Goal: Task Accomplishment & Management: Complete application form

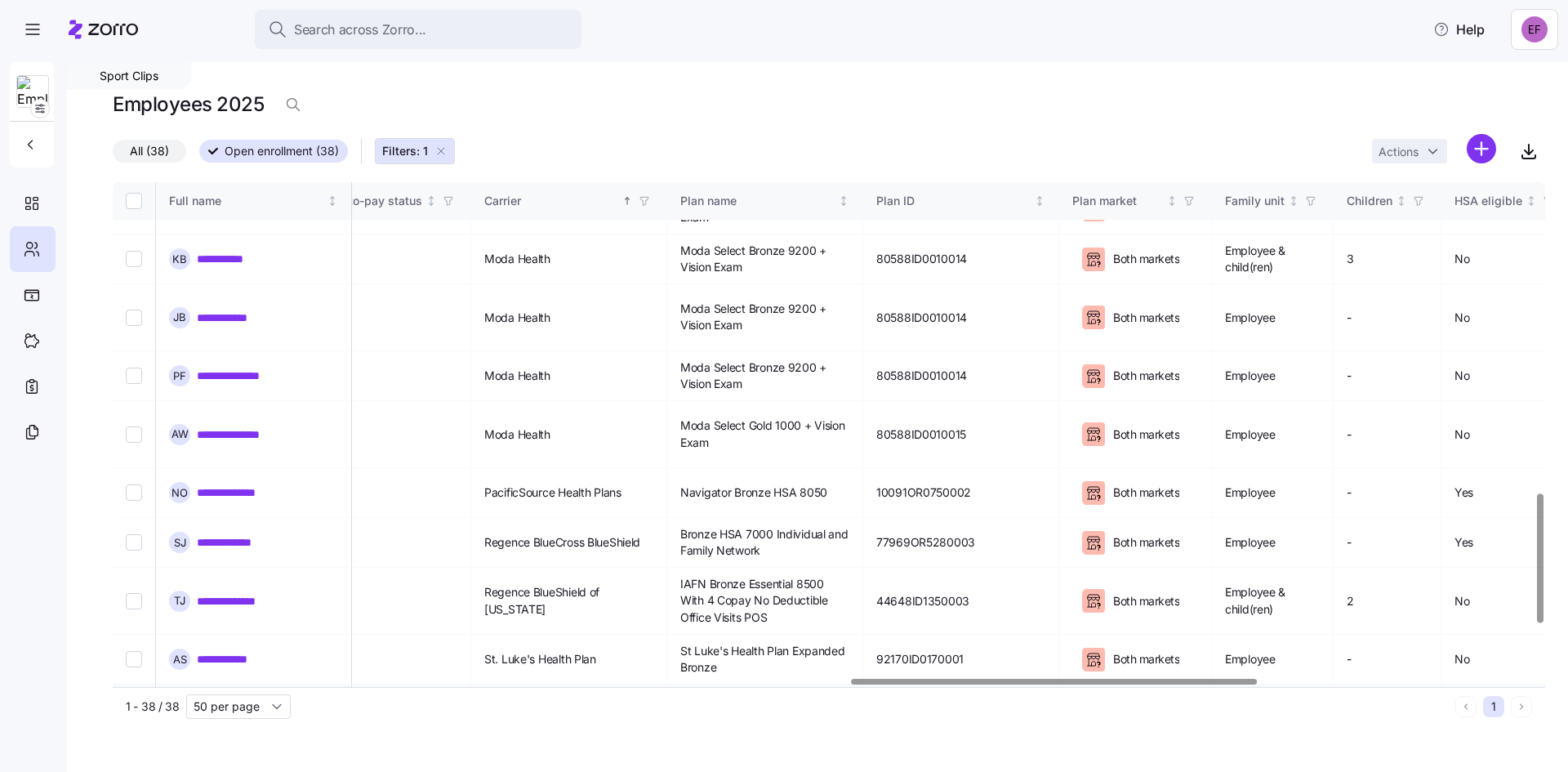
scroll to position [1198, 2604]
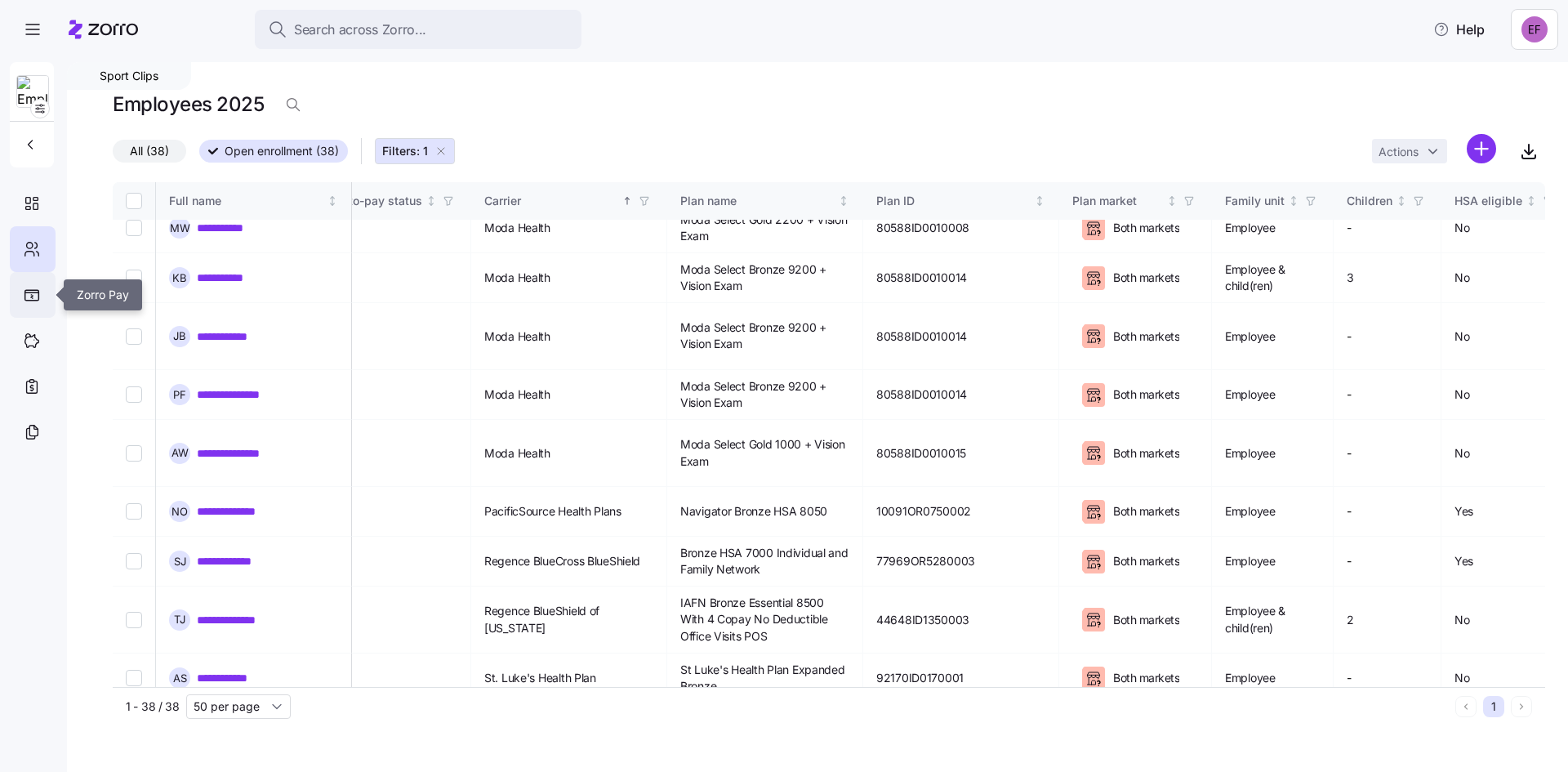
click at [29, 293] on icon at bounding box center [32, 295] width 14 height 10
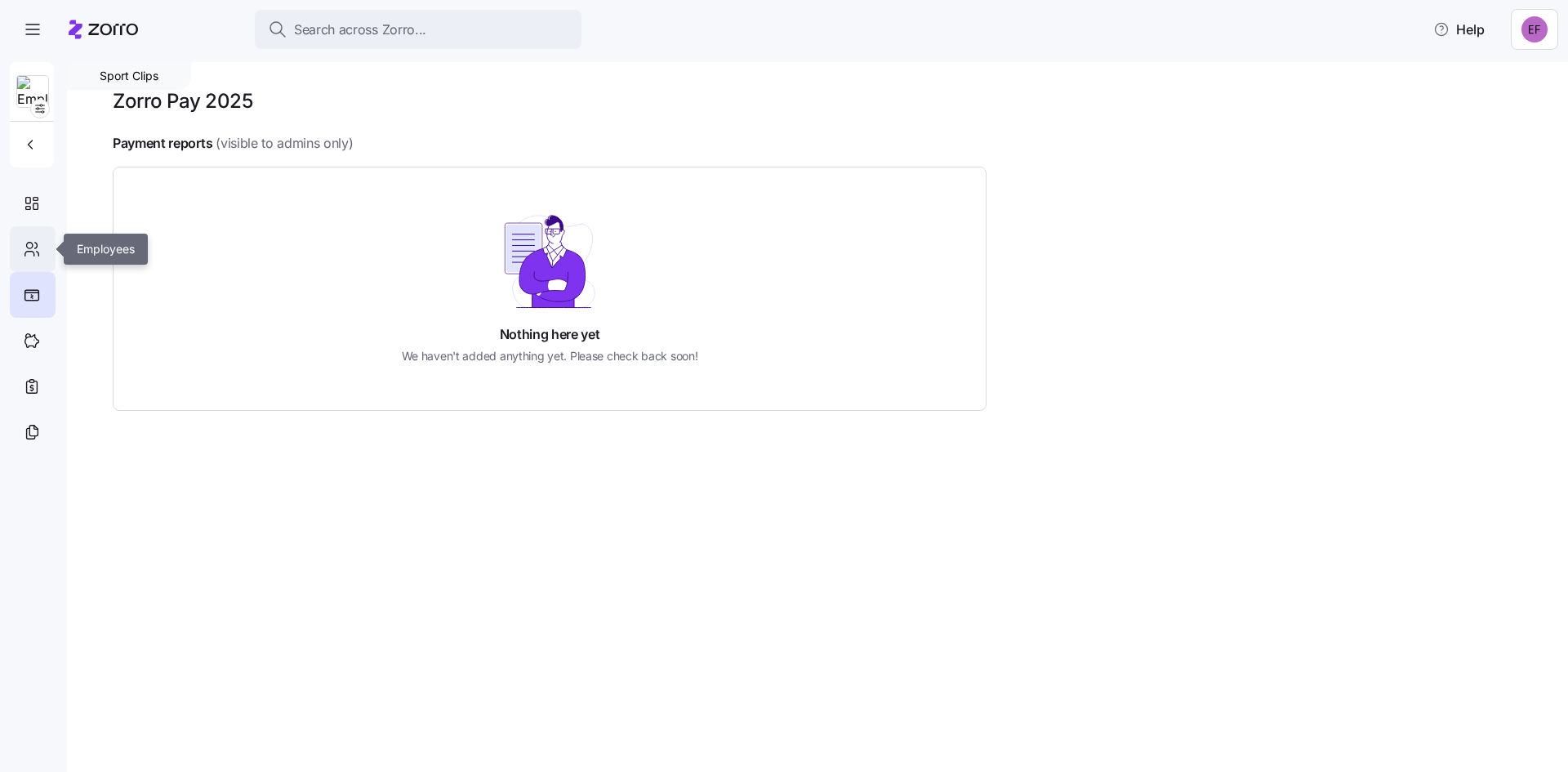
click at [29, 256] on icon at bounding box center [31, 249] width 18 height 20
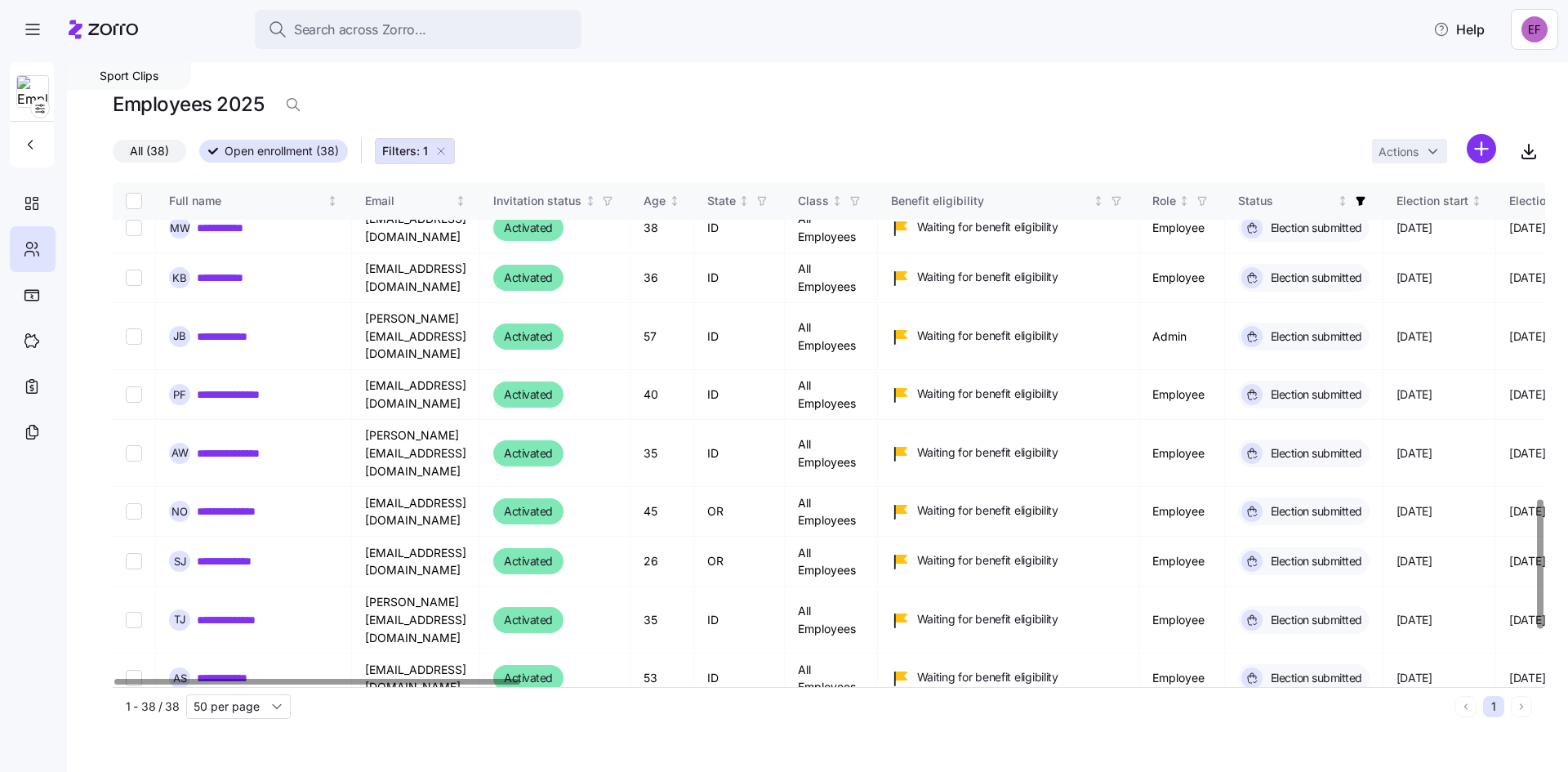
scroll to position [1426, 0]
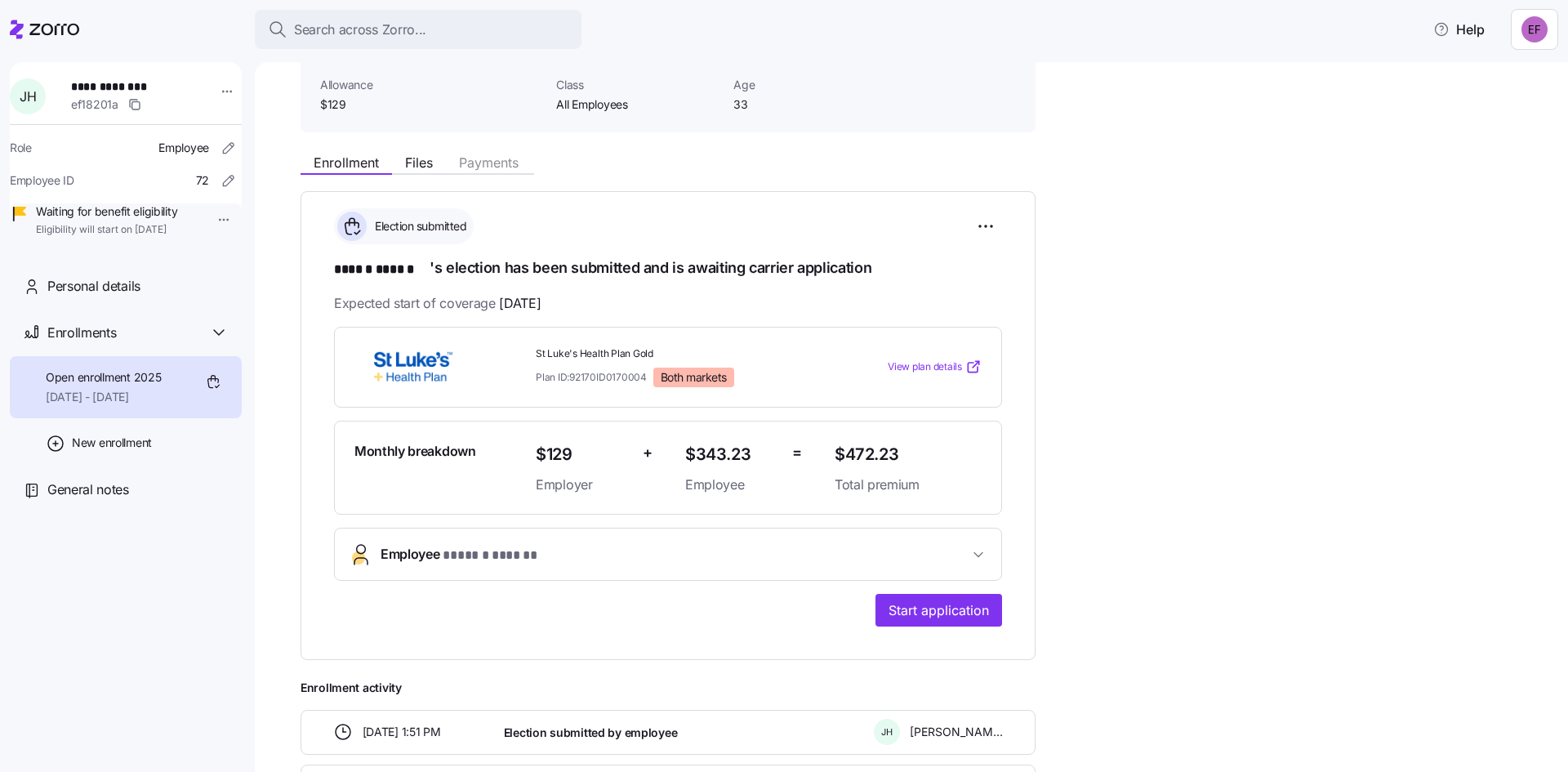
scroll to position [54, 0]
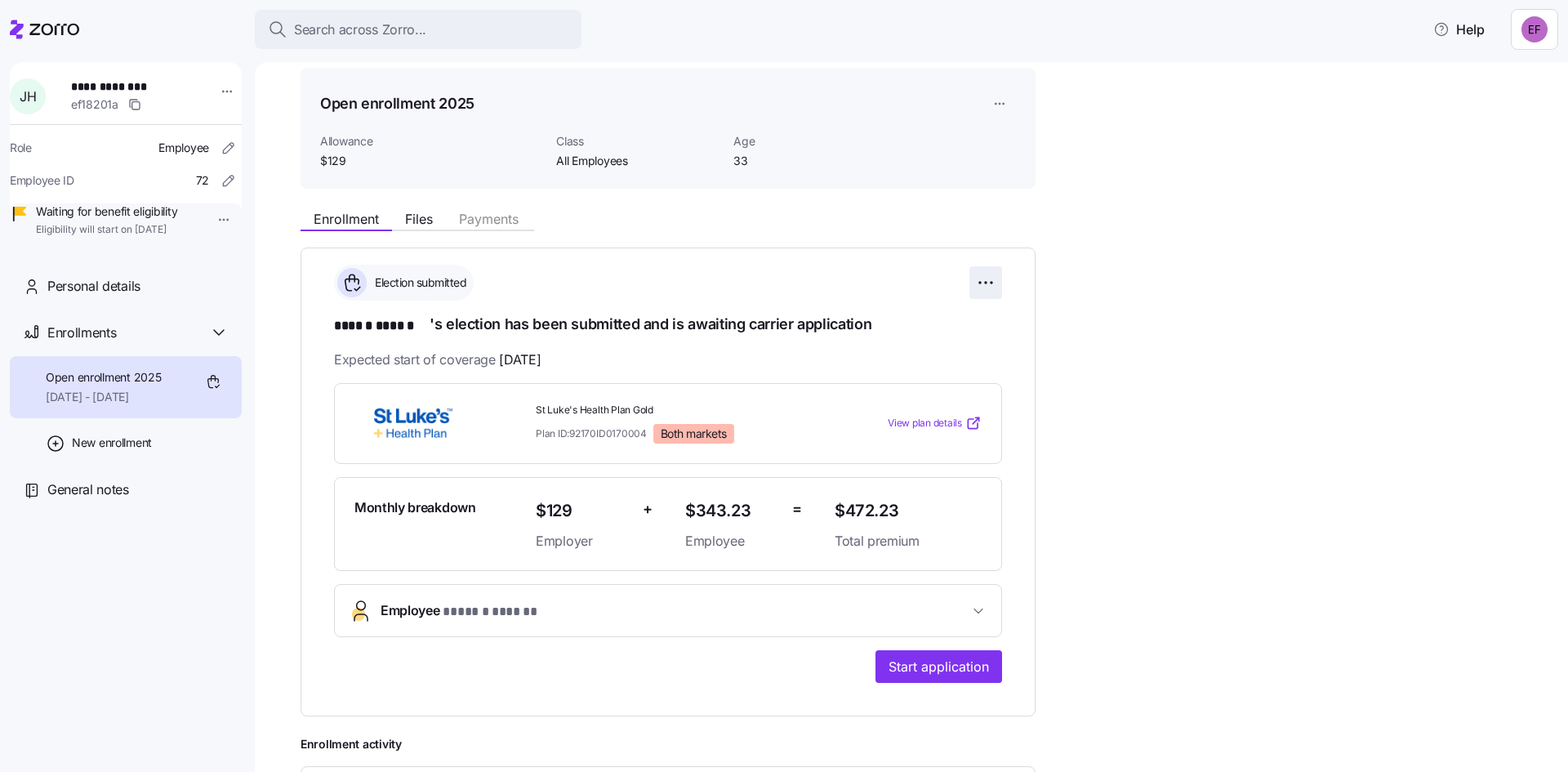
click at [988, 279] on html "**********" at bounding box center [784, 381] width 1568 height 762
click at [1213, 360] on html "**********" at bounding box center [784, 381] width 1568 height 762
click at [424, 214] on span "Files" at bounding box center [419, 218] width 28 height 13
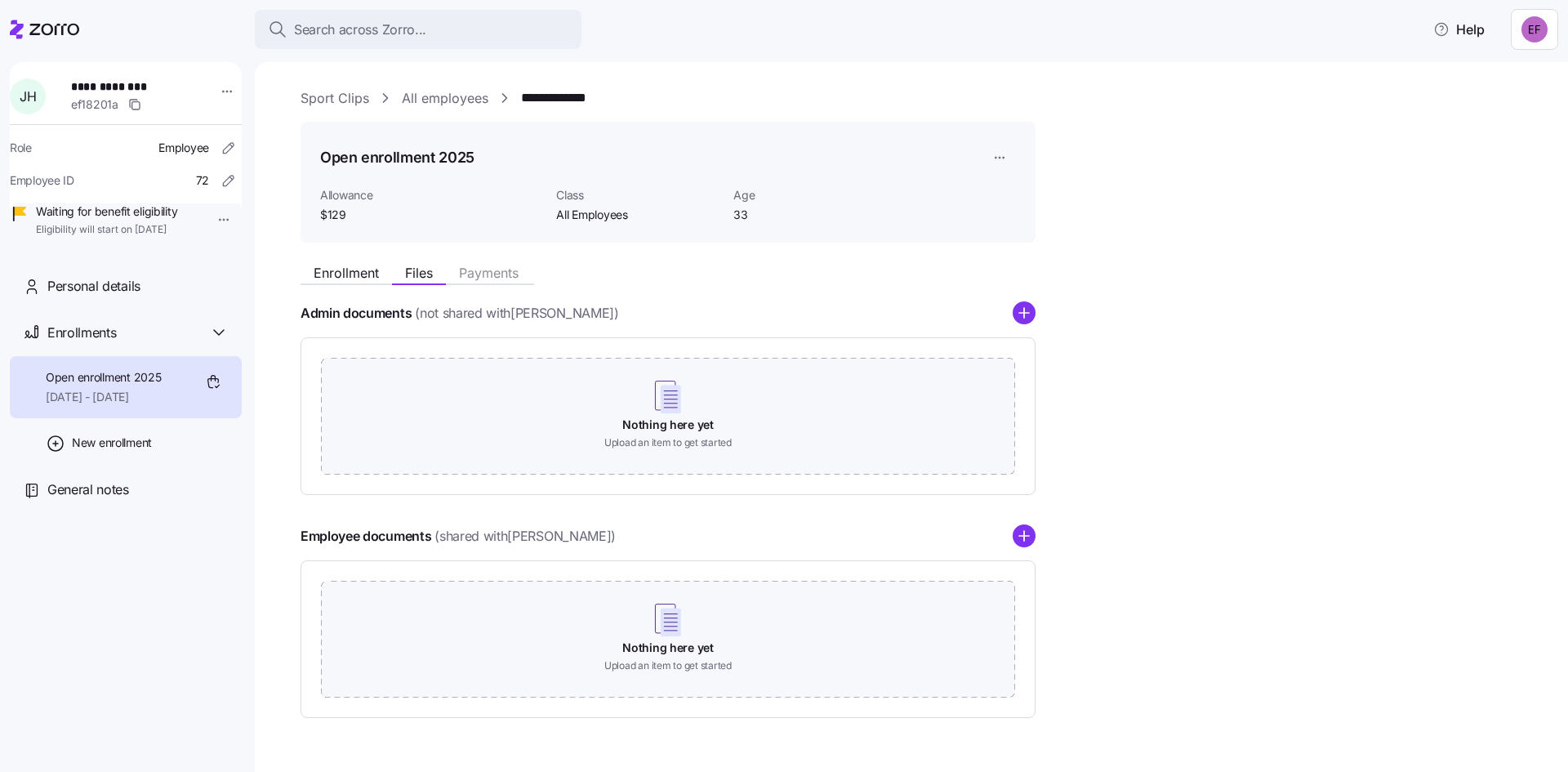
click at [448, 98] on link "All employees" at bounding box center [445, 98] width 86 height 21
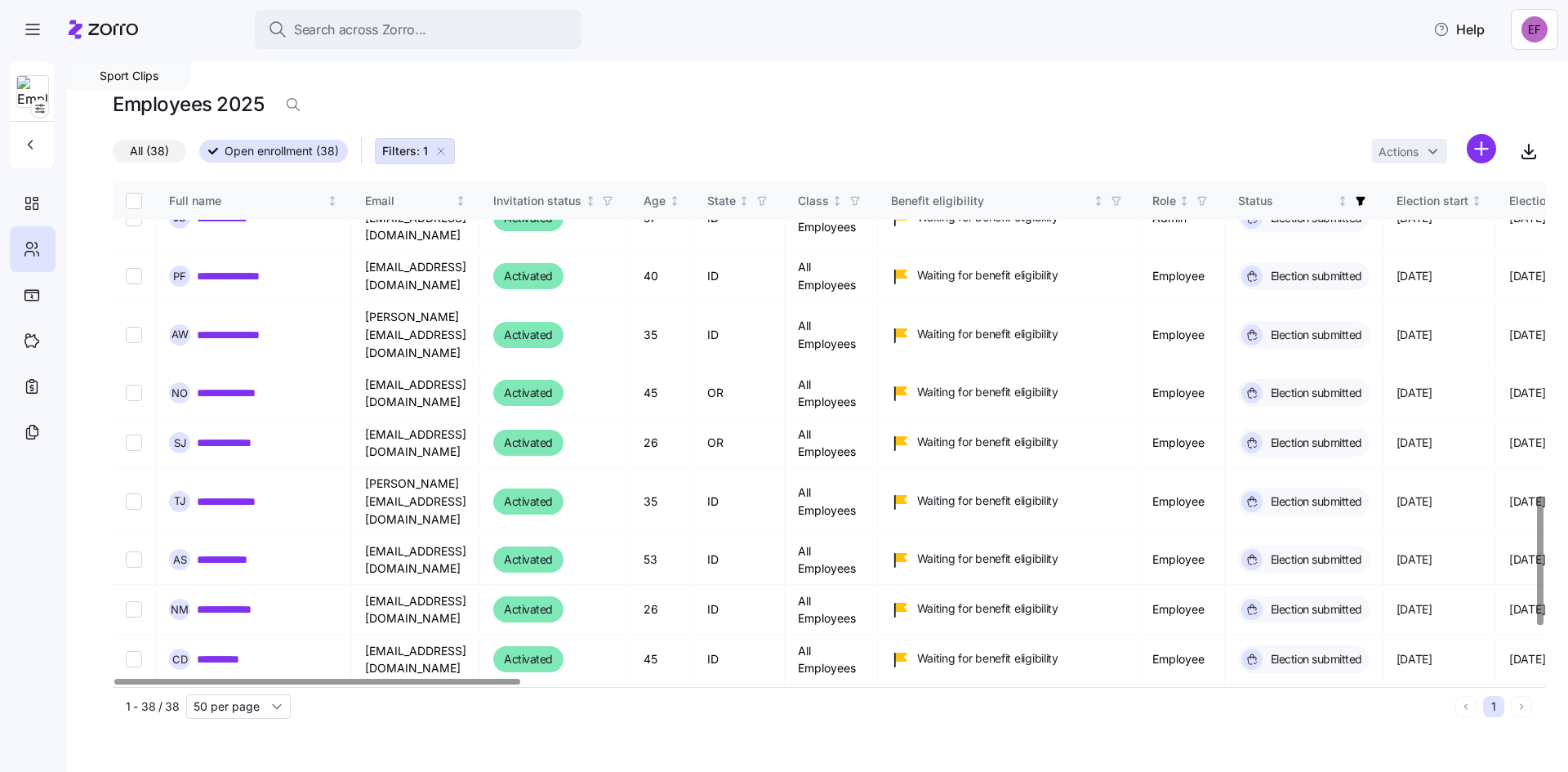
scroll to position [1426, 0]
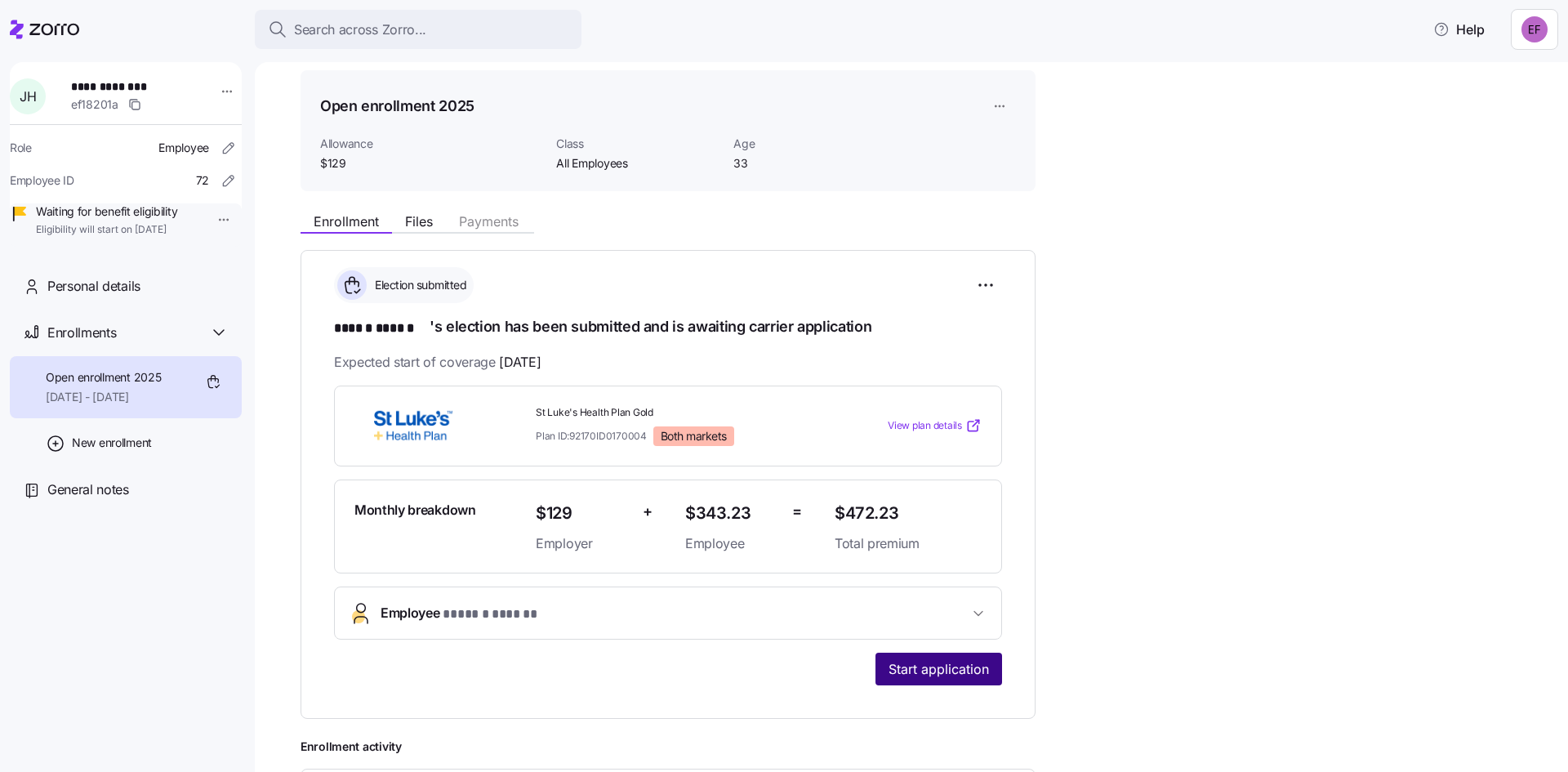
scroll to position [55, 0]
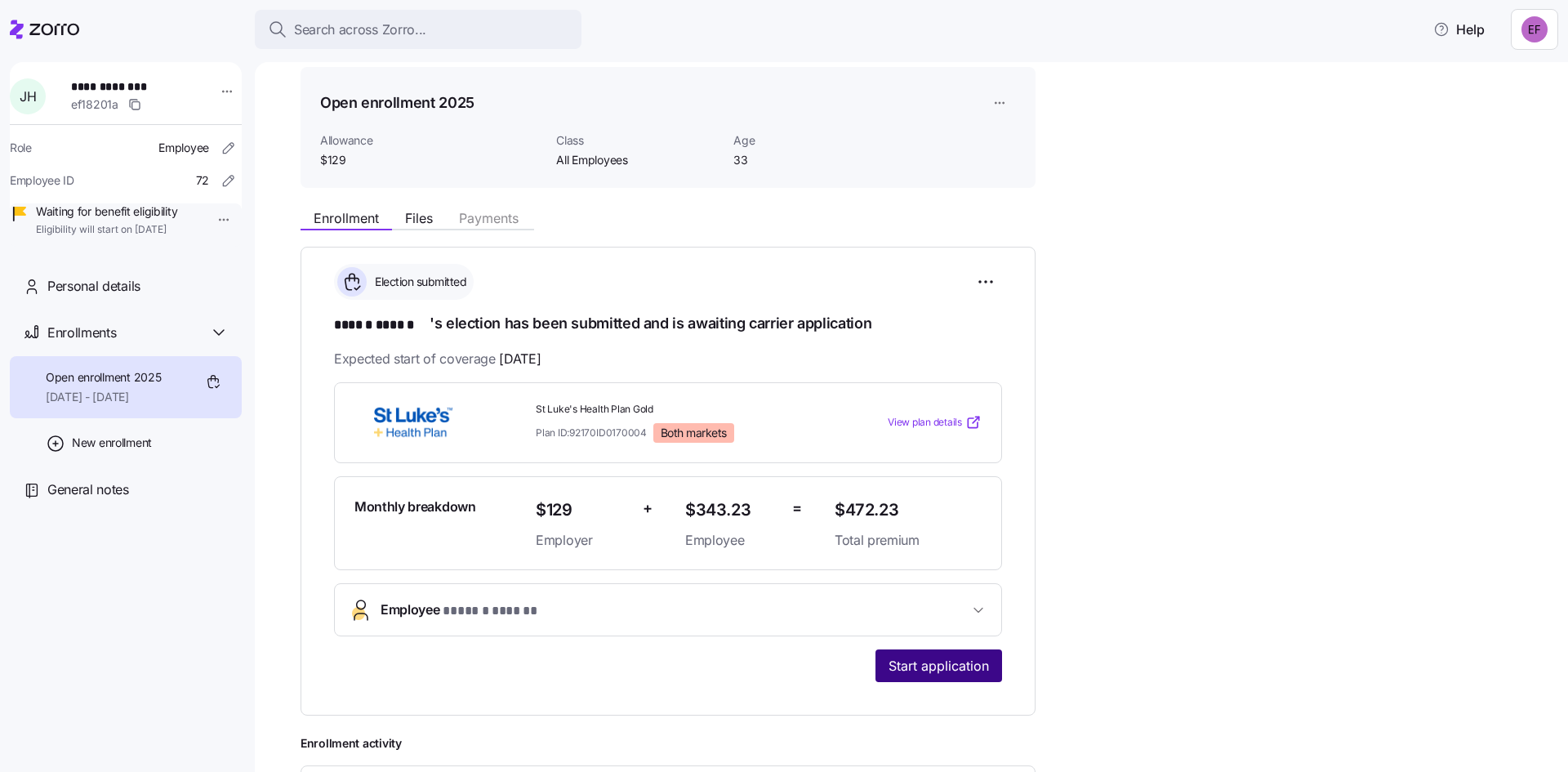
click at [921, 661] on span "Start application" at bounding box center [939, 666] width 100 height 20
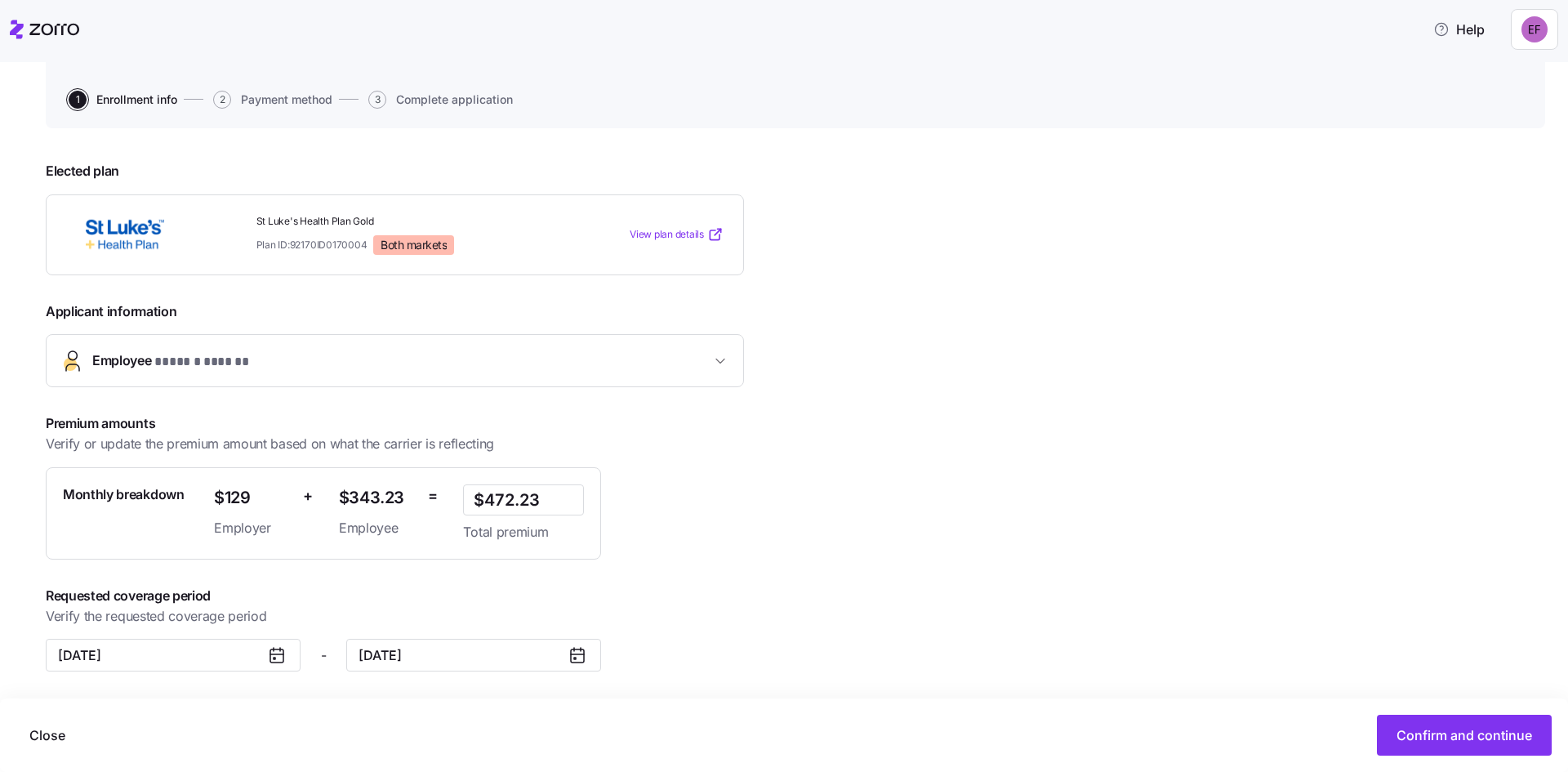
scroll to position [145, 0]
click at [1462, 729] on span "Confirm and continue" at bounding box center [1465, 735] width 136 height 20
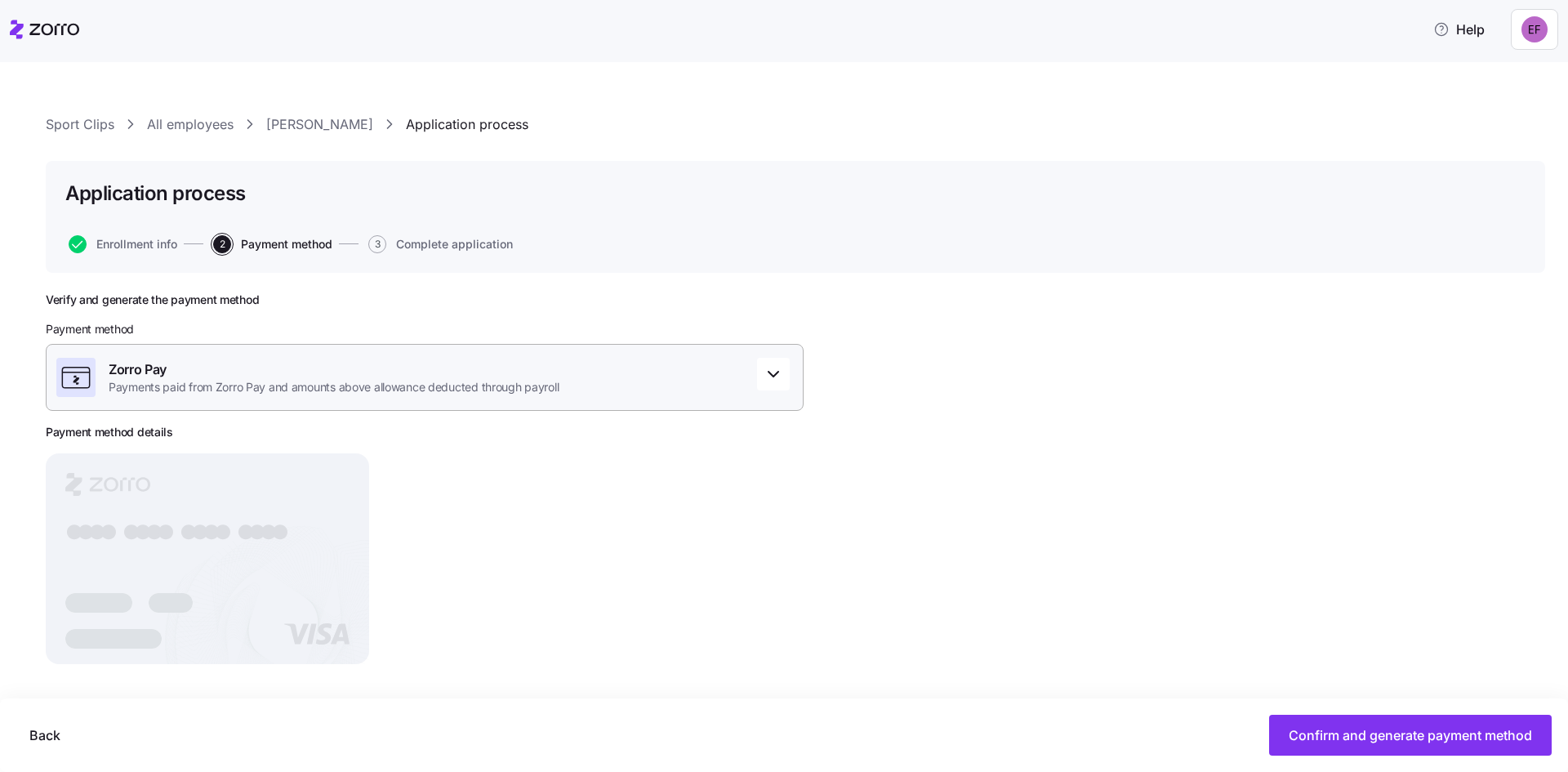
click at [771, 410] on div "Zorro Pay Payments paid from Zorro Pay and amounts above allowance deducted thr…" at bounding box center [425, 377] width 758 height 67
click at [147, 438] on div "Zorro Pay" at bounding box center [424, 441] width 730 height 27
click at [104, 442] on span "Zorro Pay" at bounding box center [95, 441] width 59 height 21
click at [233, 385] on span "Payments paid from Zorro Pay and amounts above allowance deducted through payro…" at bounding box center [334, 387] width 450 height 17
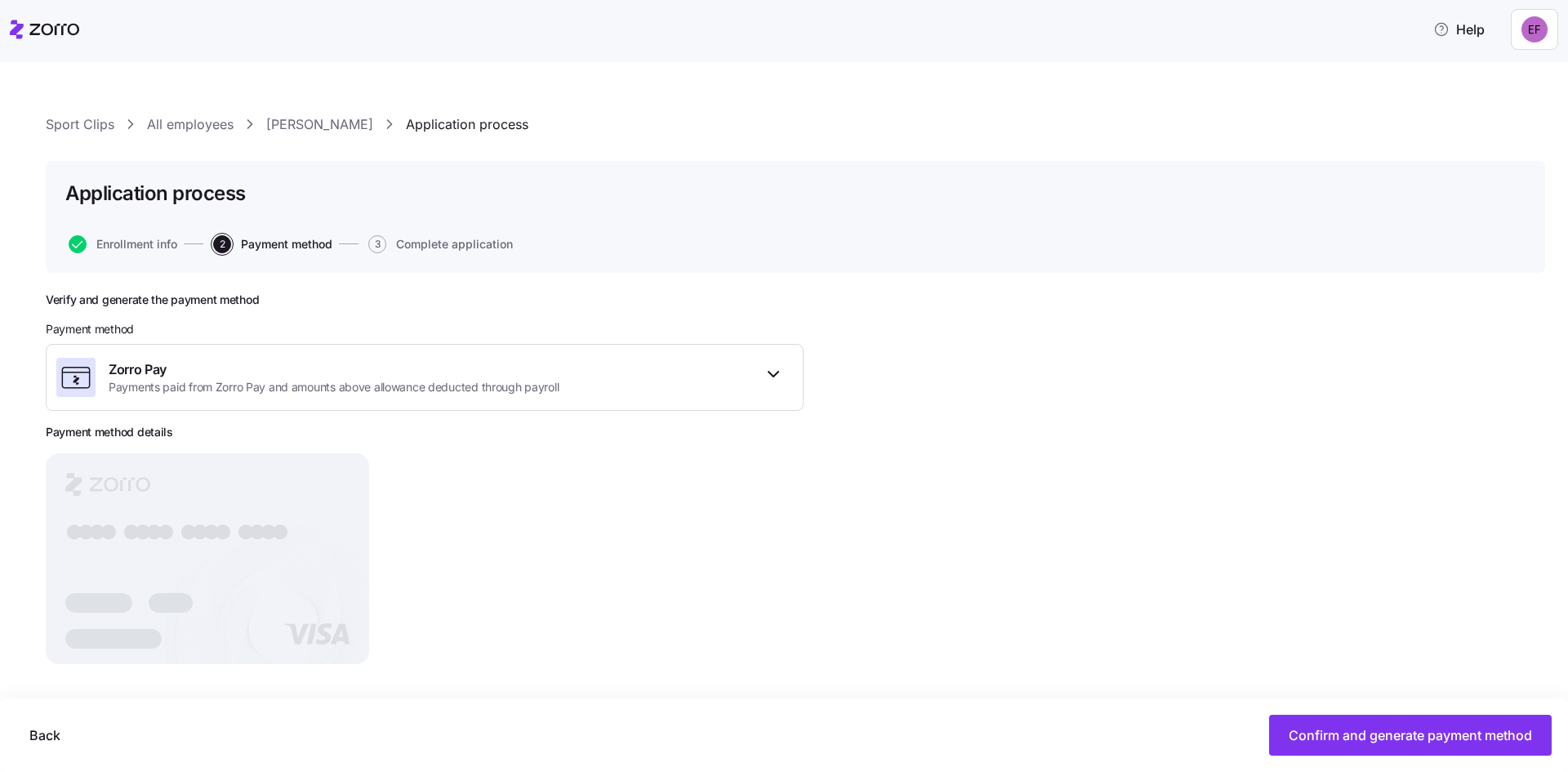
click at [55, 32] on icon at bounding box center [54, 29] width 50 height 12
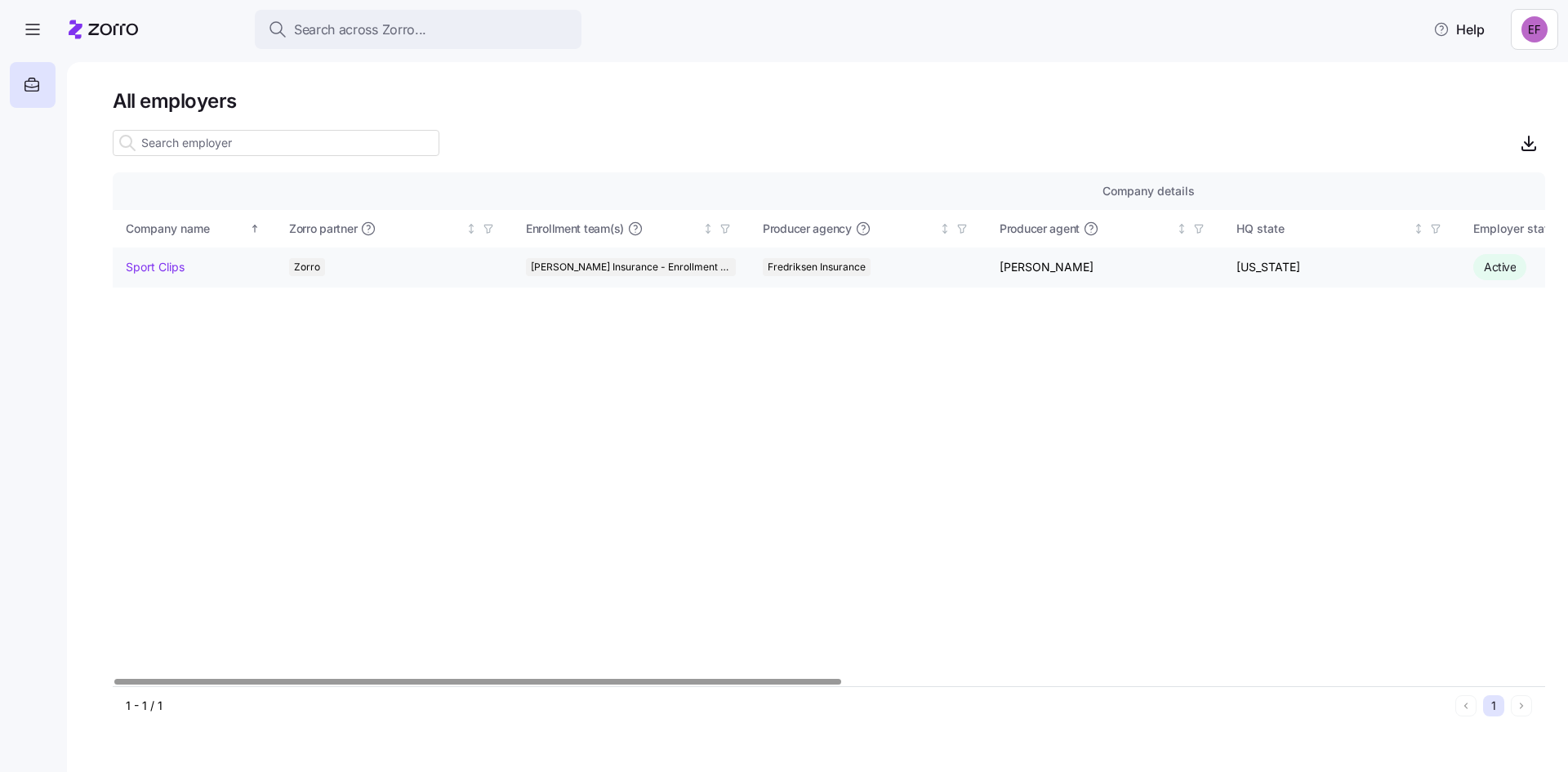
click at [146, 259] on link "Sport Clips" at bounding box center [155, 267] width 59 height 17
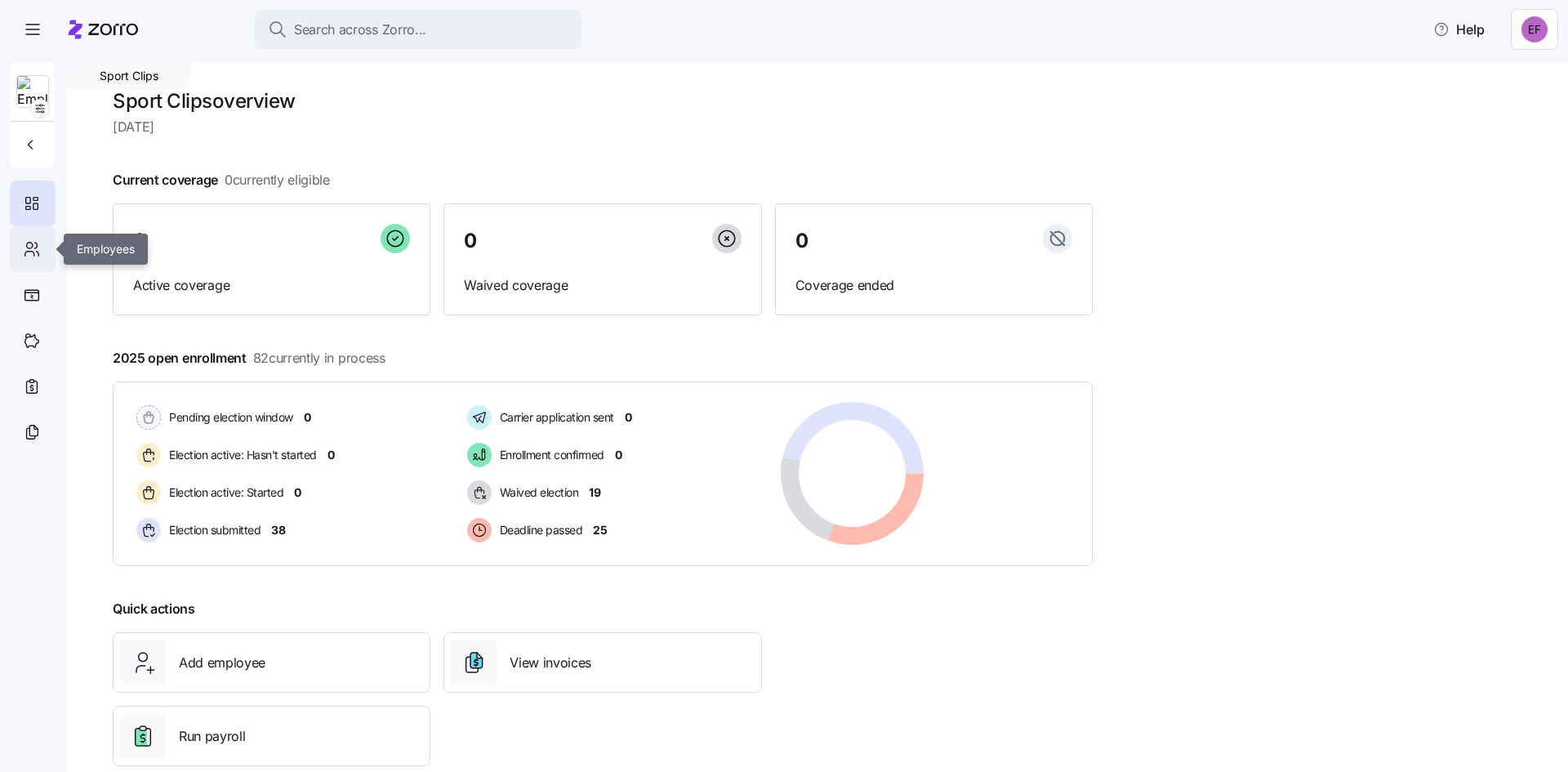
click at [34, 251] on icon at bounding box center [31, 249] width 18 height 20
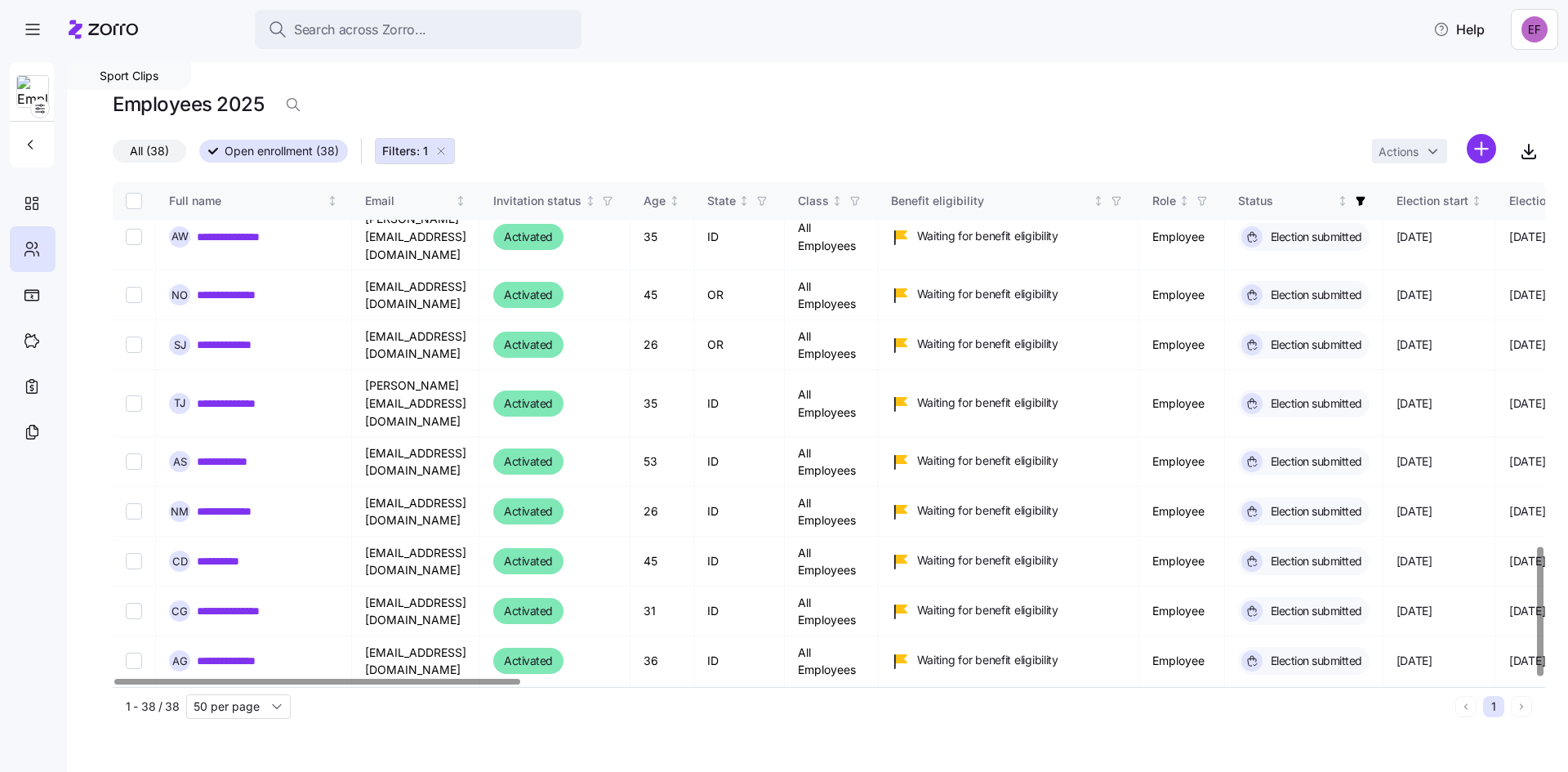
scroll to position [1426, 0]
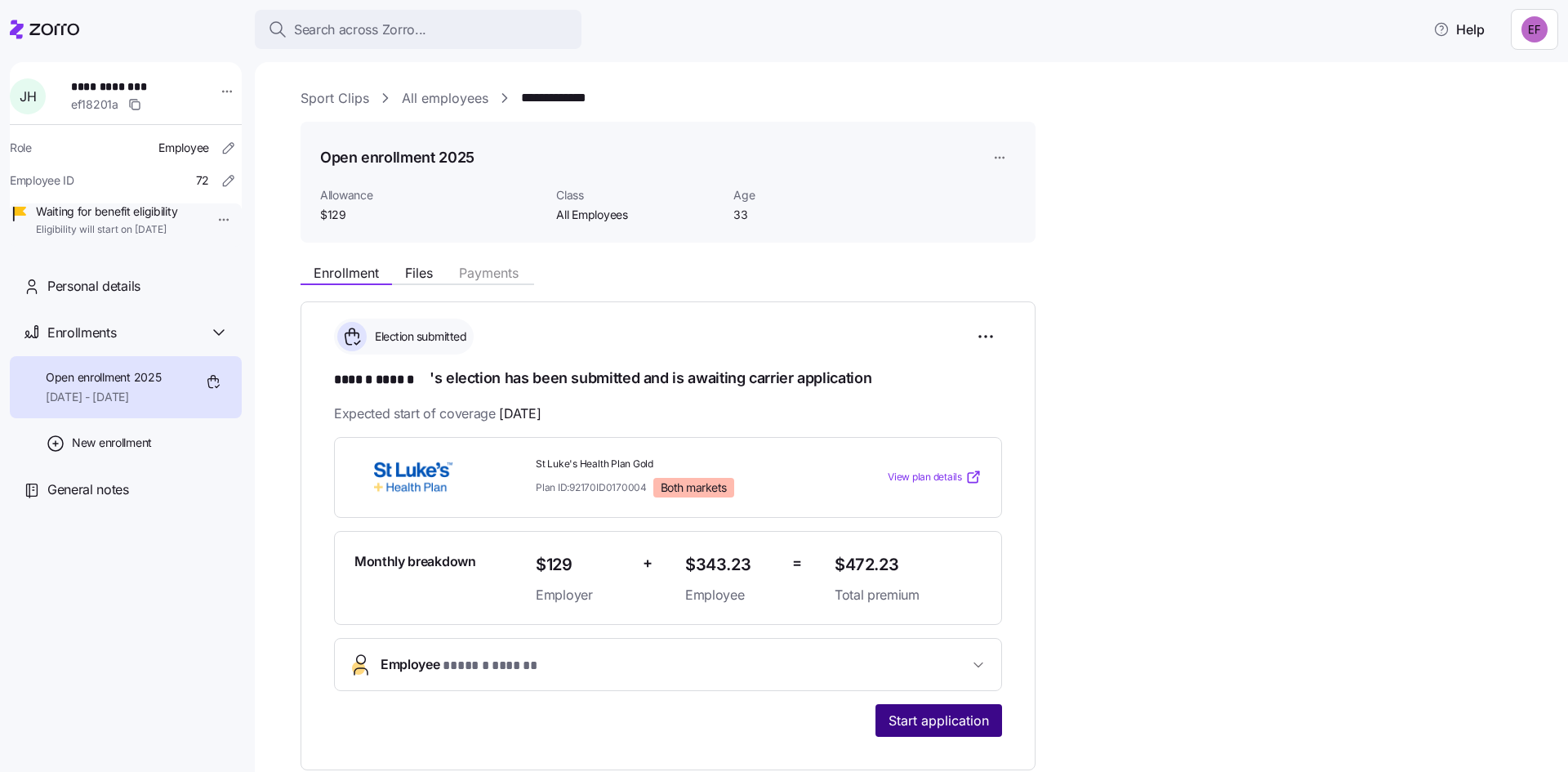
click at [879, 720] on button "Start application" at bounding box center [938, 720] width 127 height 32
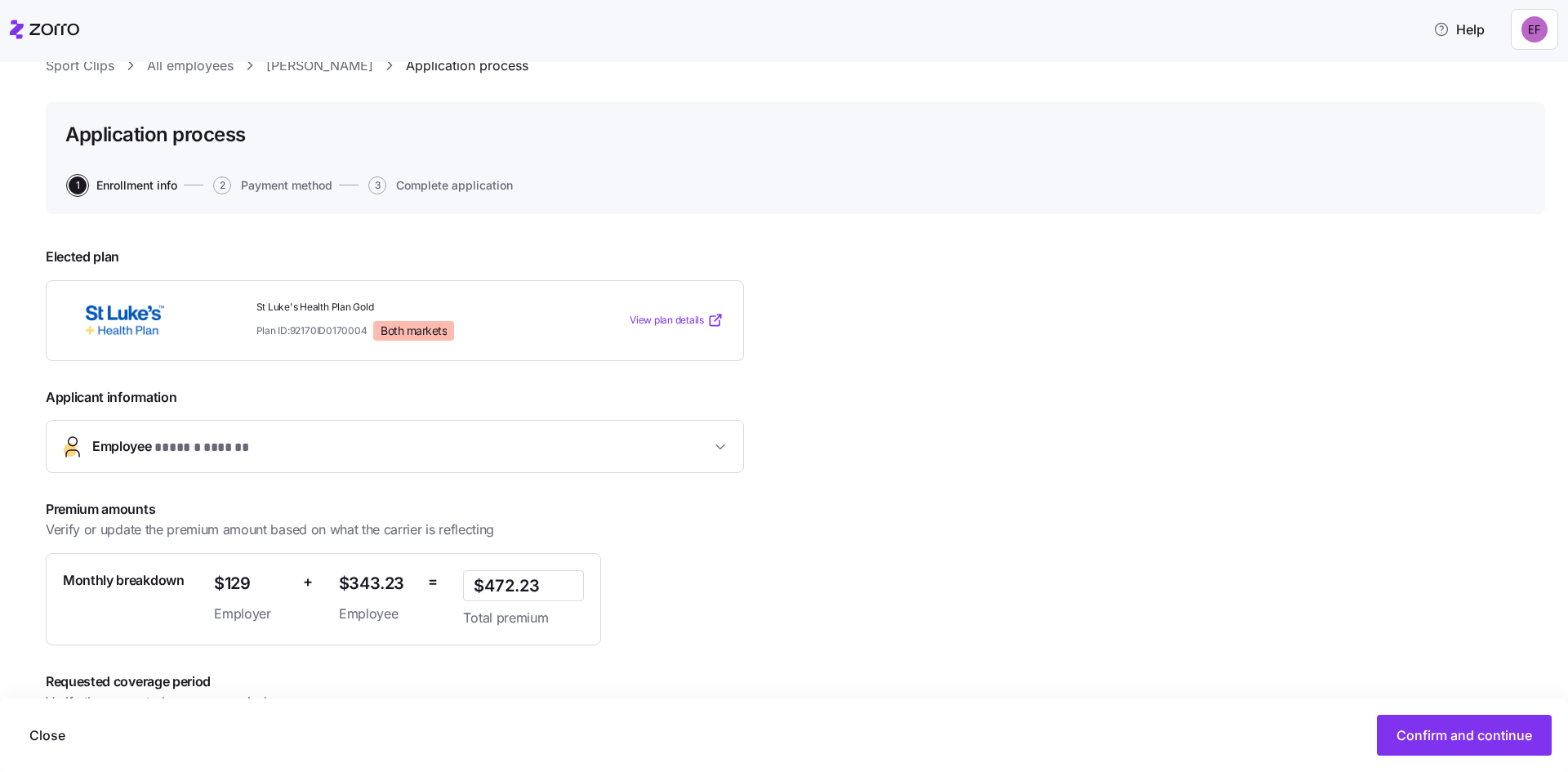
scroll to position [137, 0]
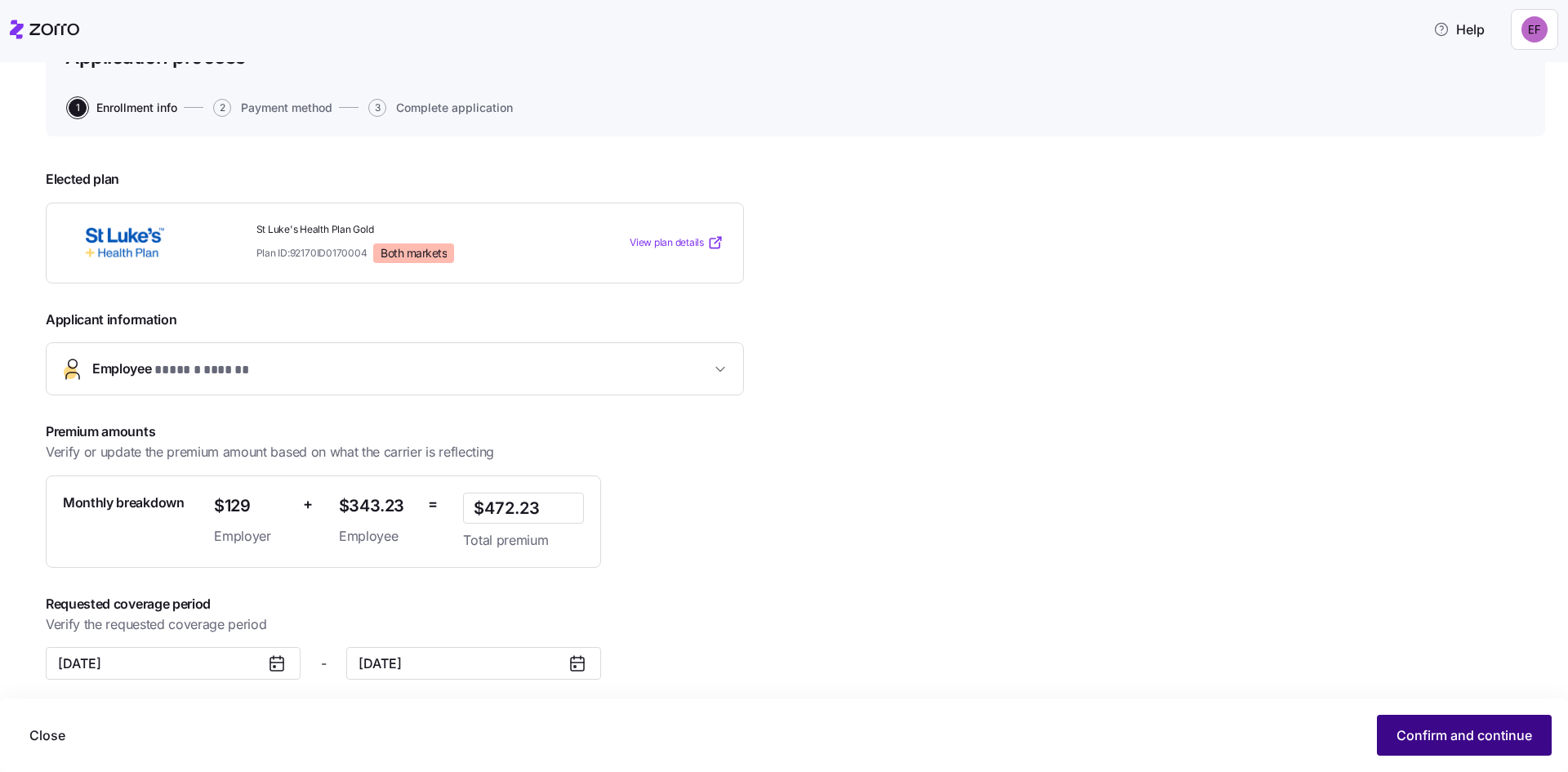
click at [1427, 731] on span "Confirm and continue" at bounding box center [1465, 735] width 136 height 20
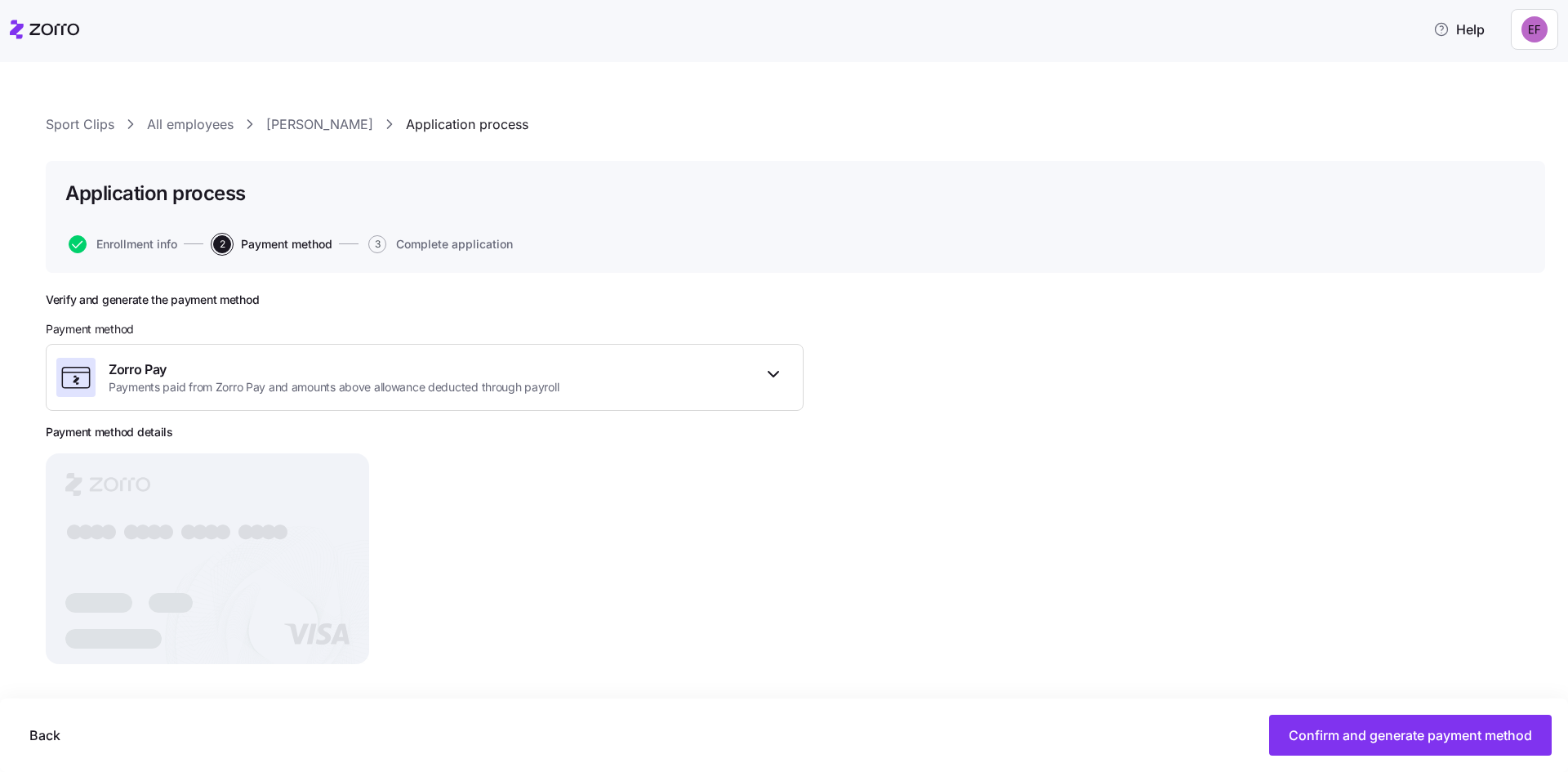
click at [282, 228] on div "Application process Enrollment info 2 Payment method 3 Complete application" at bounding box center [796, 217] width 1499 height 112
click at [300, 126] on link "[PERSON_NAME]" at bounding box center [319, 124] width 107 height 21
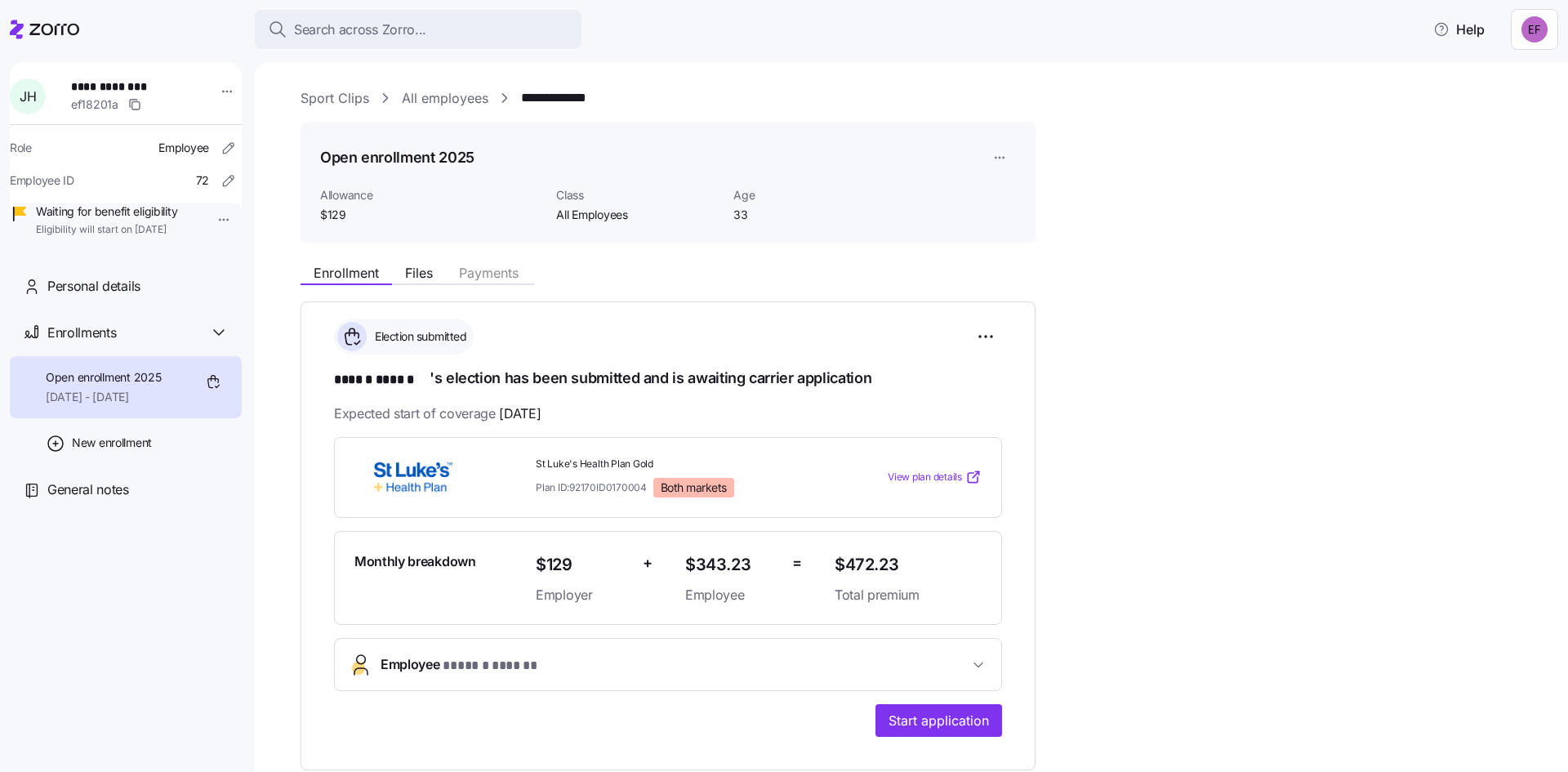
click at [404, 99] on link "All employees" at bounding box center [445, 98] width 86 height 21
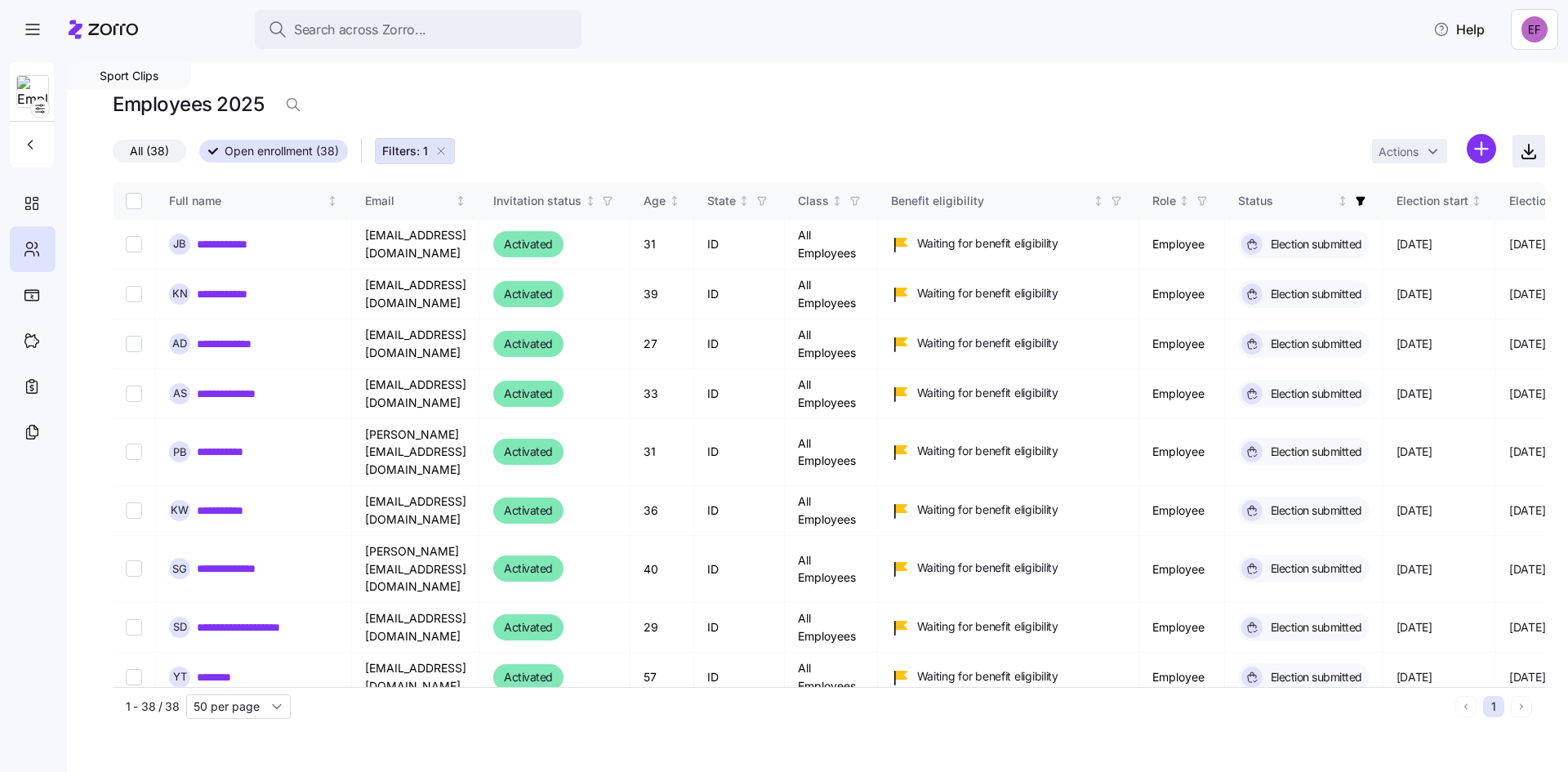
click at [1524, 147] on icon "button" at bounding box center [1529, 151] width 20 height 20
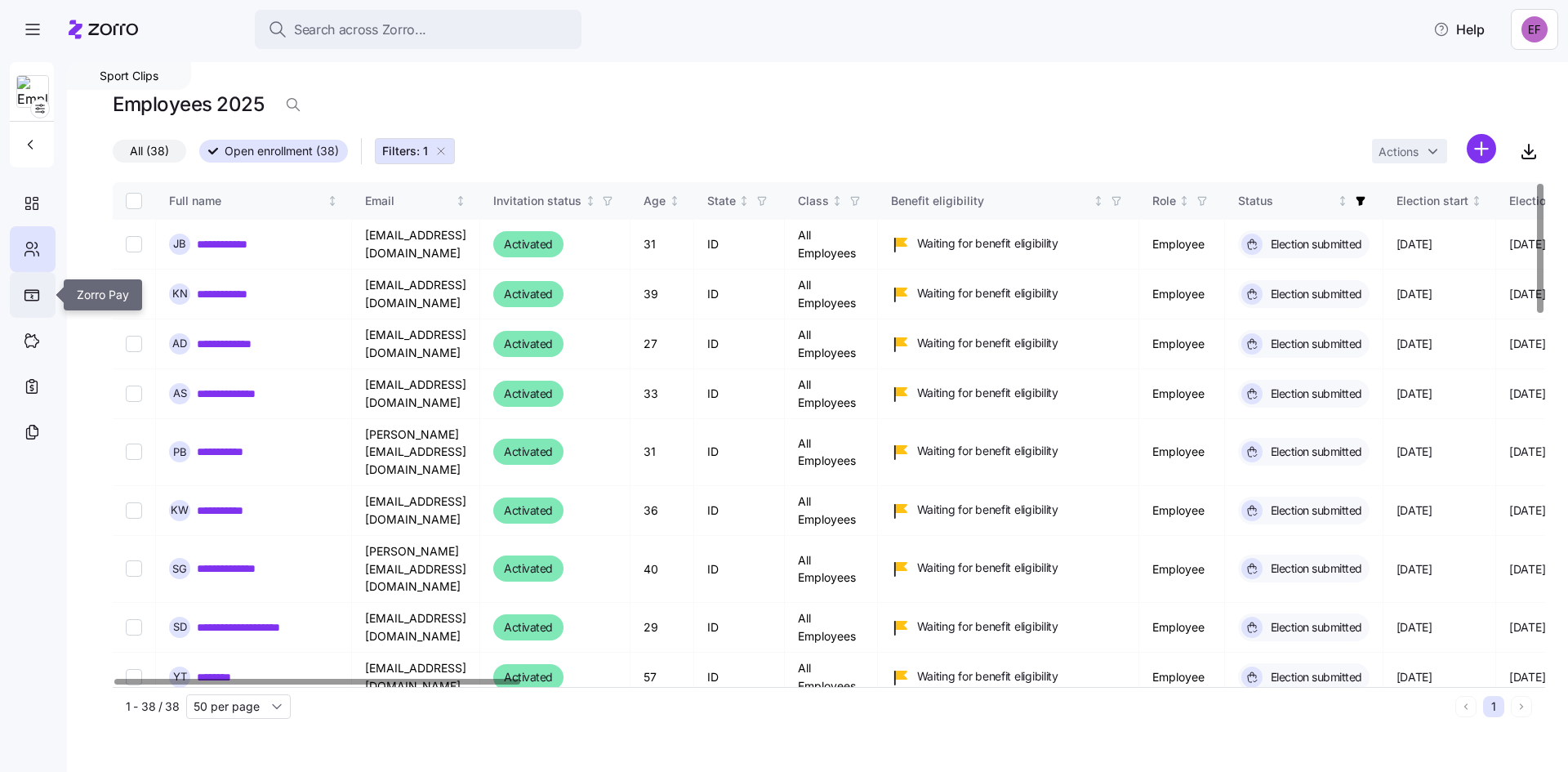
click at [28, 292] on icon at bounding box center [32, 295] width 14 height 10
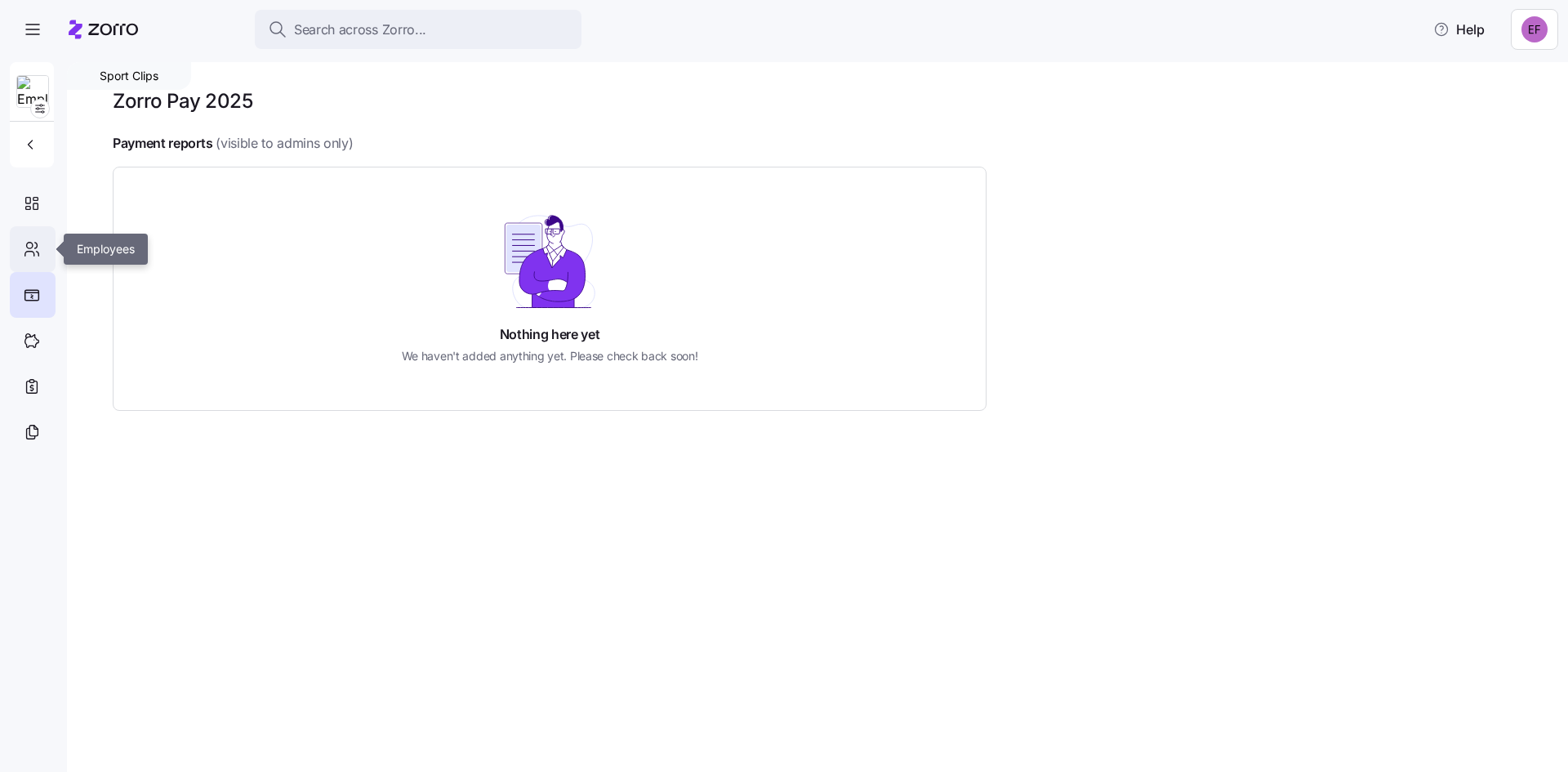
click at [26, 249] on icon at bounding box center [31, 249] width 18 height 20
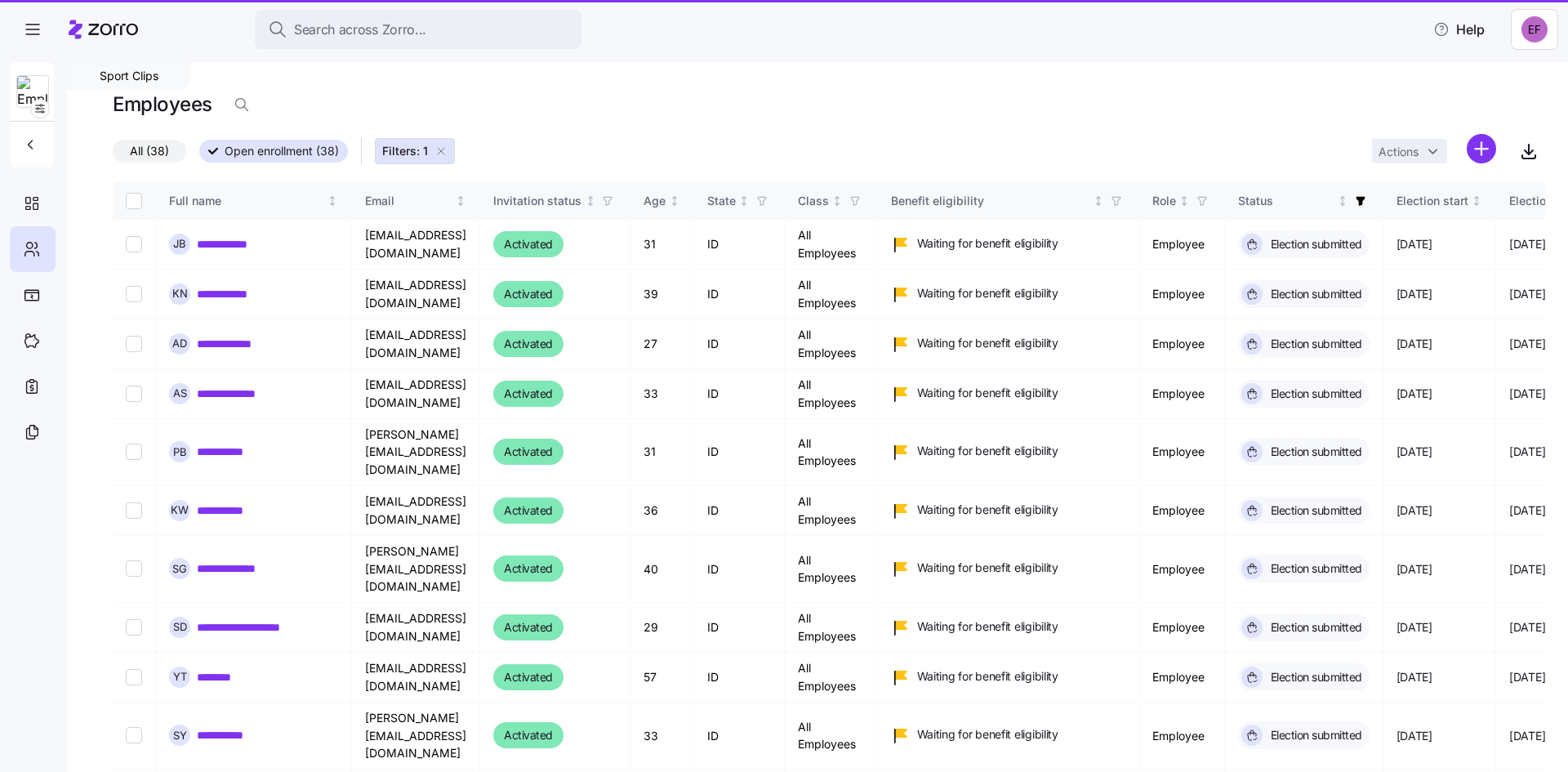
click at [28, 256] on icon at bounding box center [31, 249] width 18 height 20
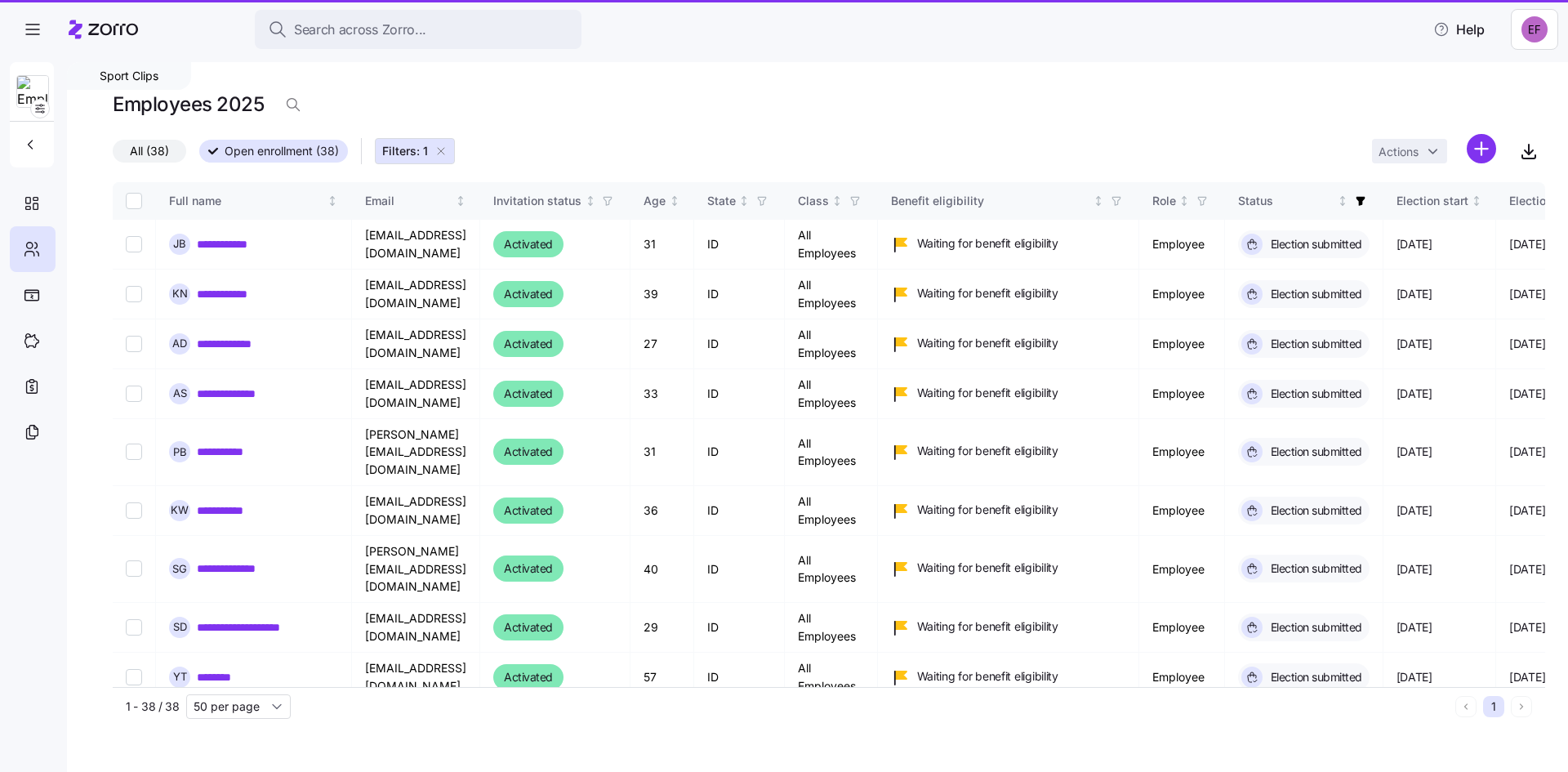
click at [132, 201] on input "Select all records" at bounding box center [134, 200] width 17 height 17
checkbox input "true"
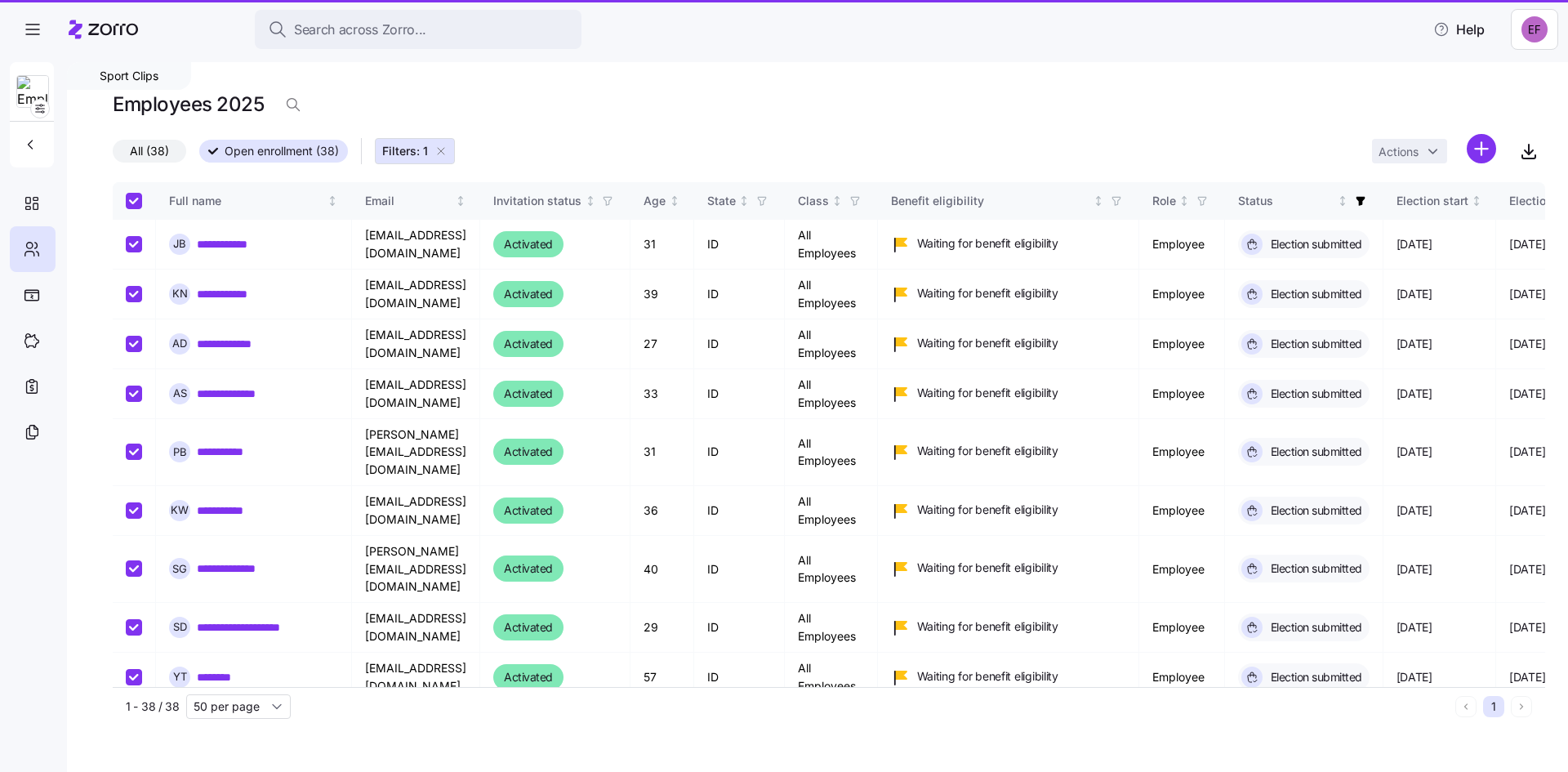
checkbox input "true"
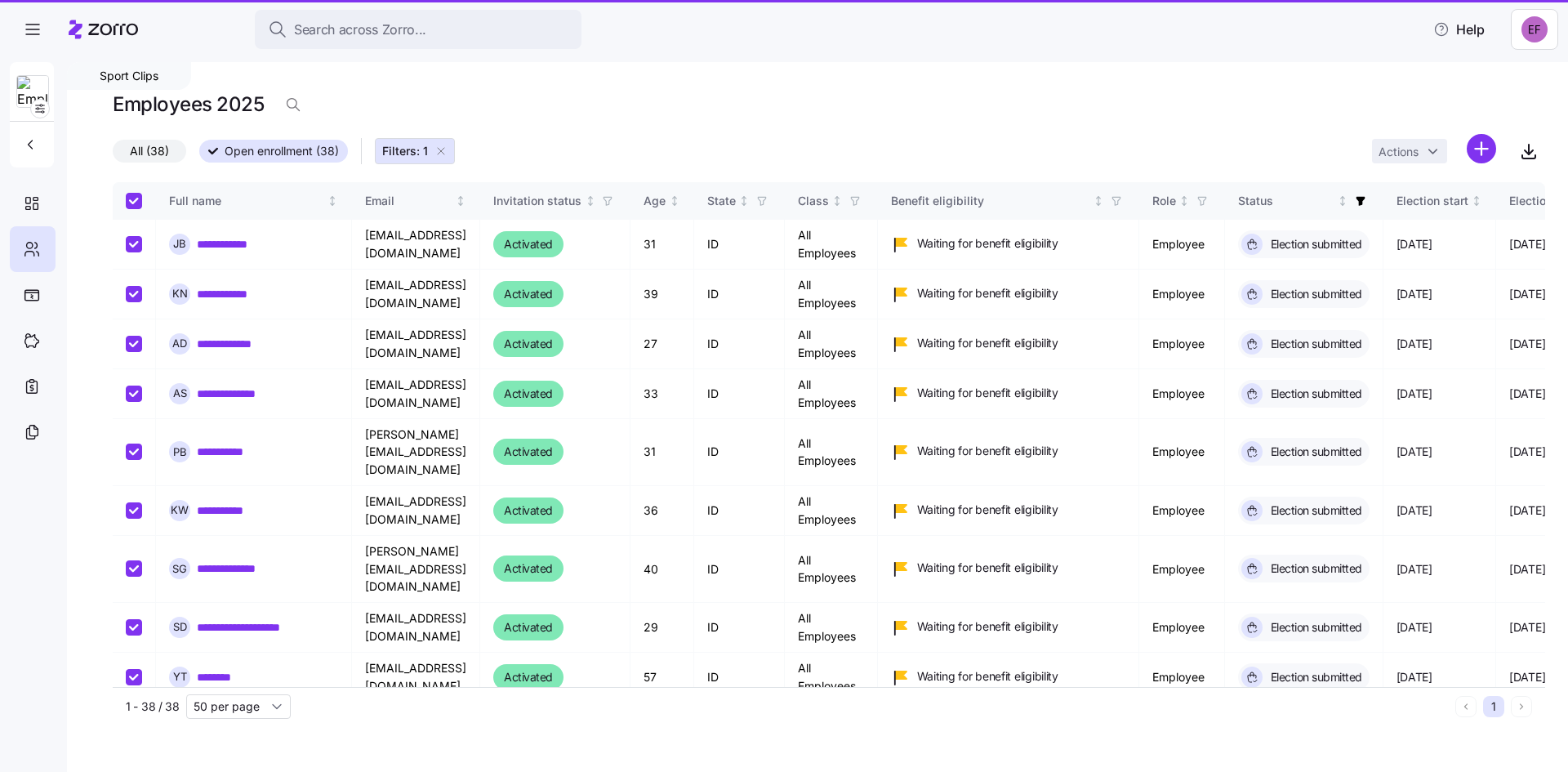
checkbox input "true"
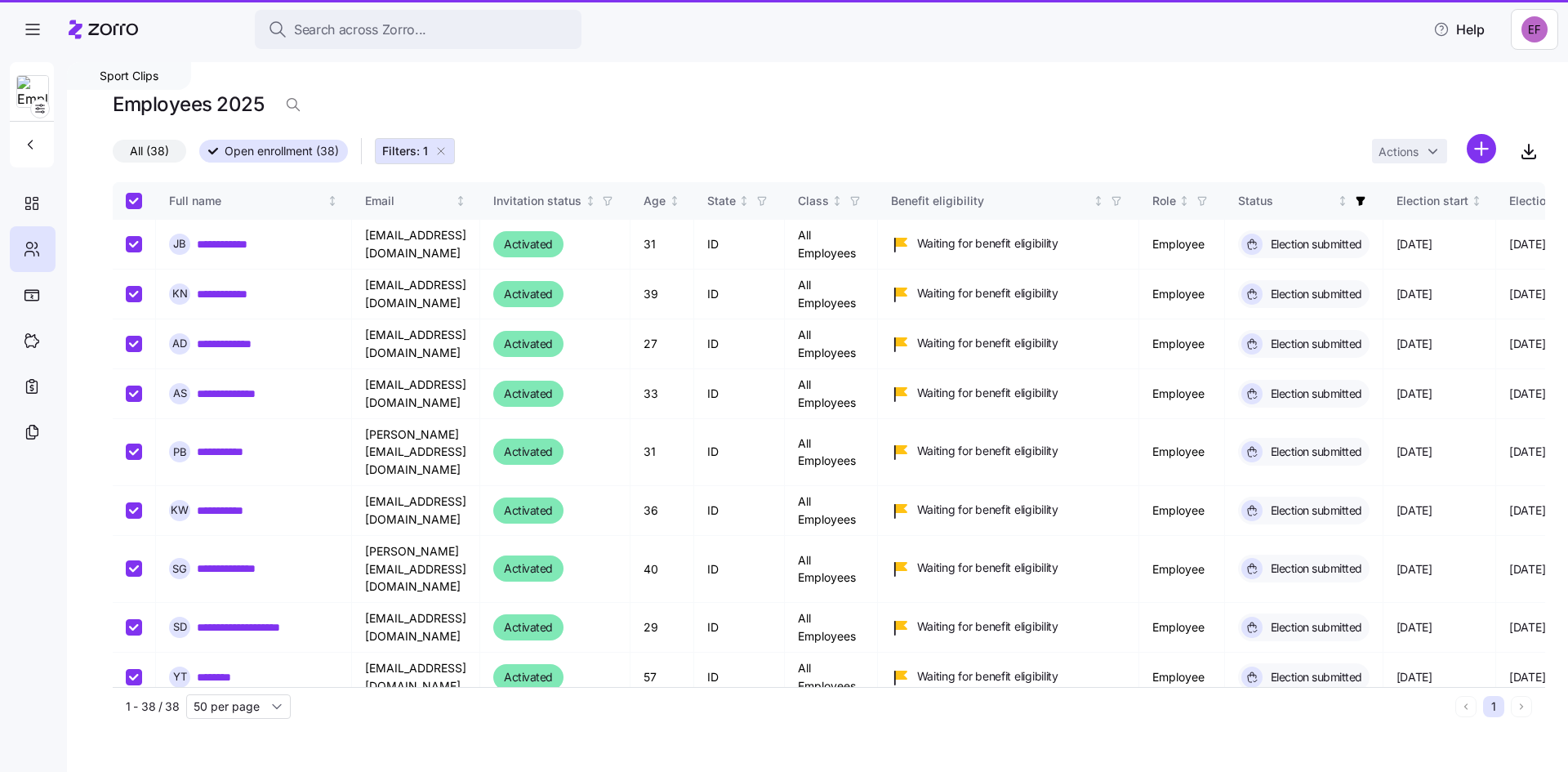
checkbox input "true"
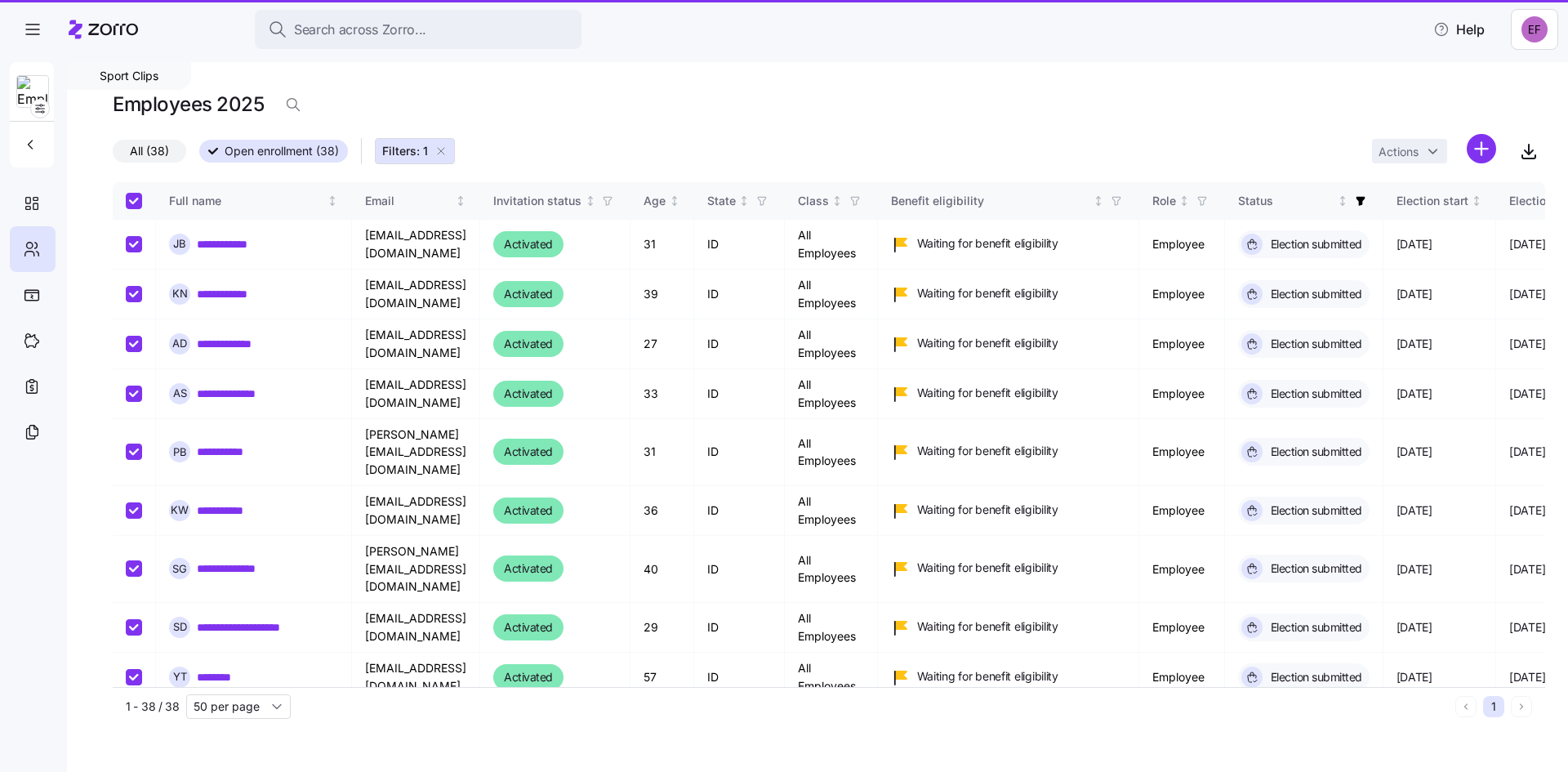
checkbox input "true"
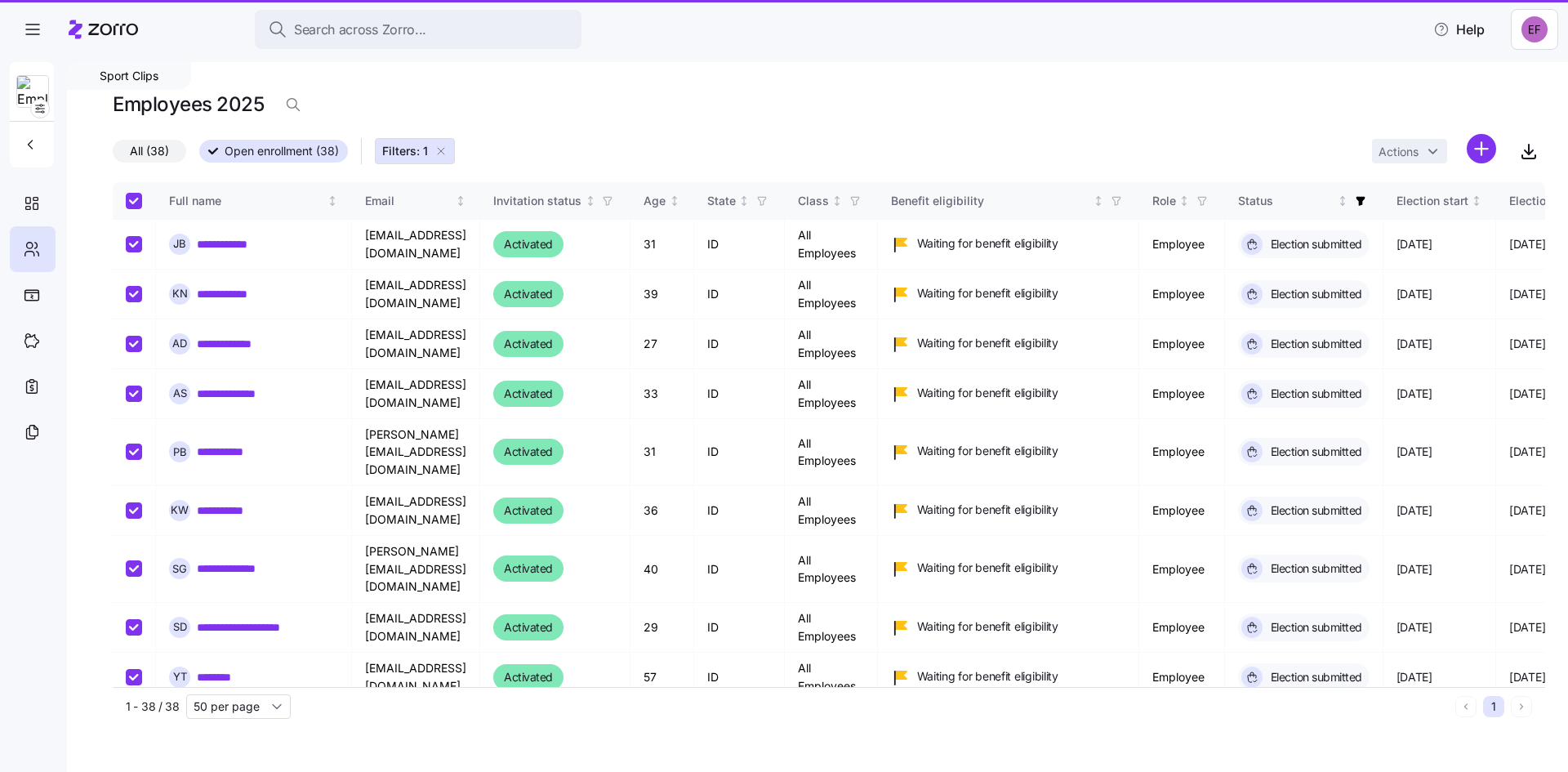
checkbox input "true"
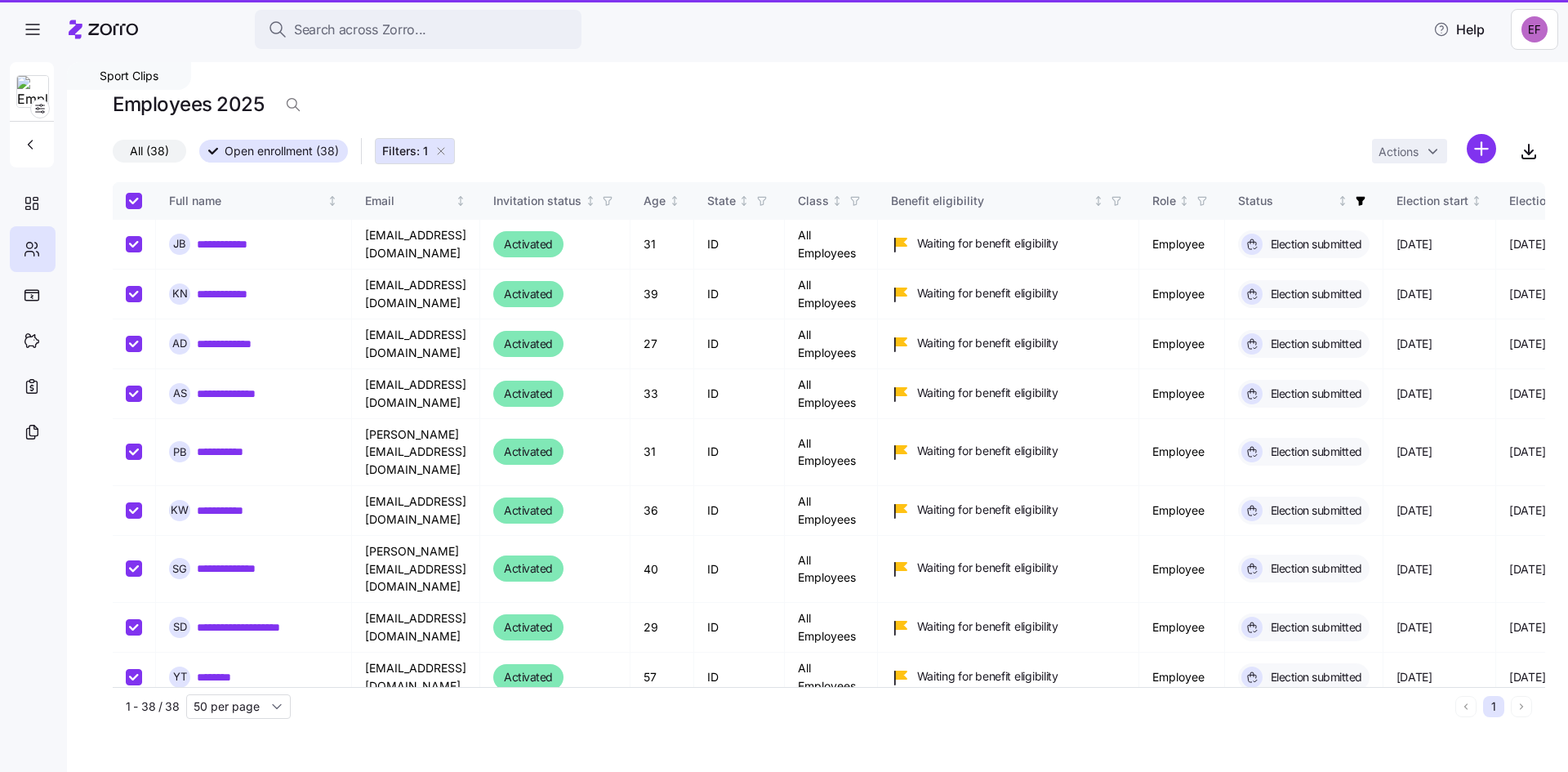
checkbox input "true"
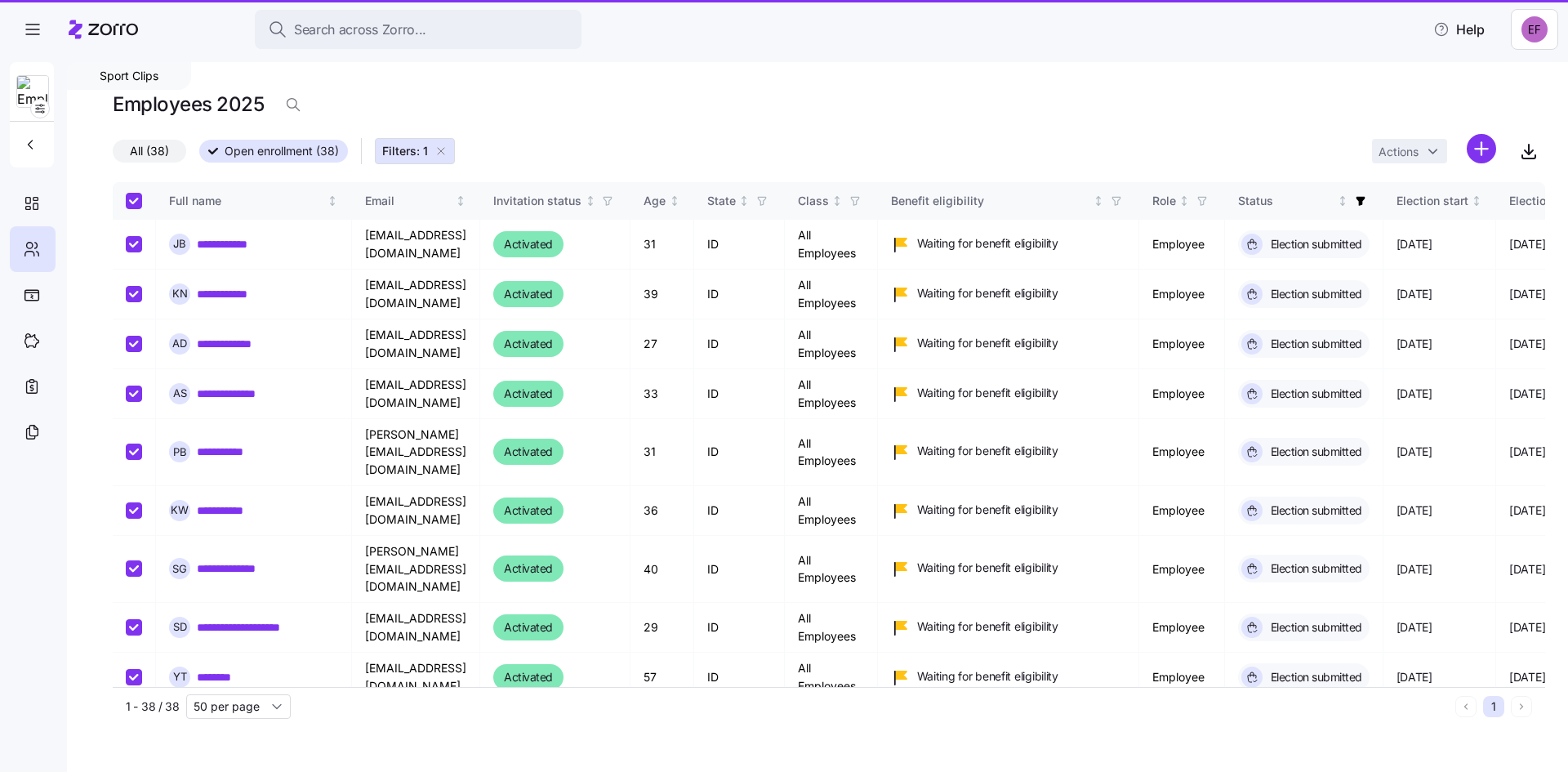
checkbox input "true"
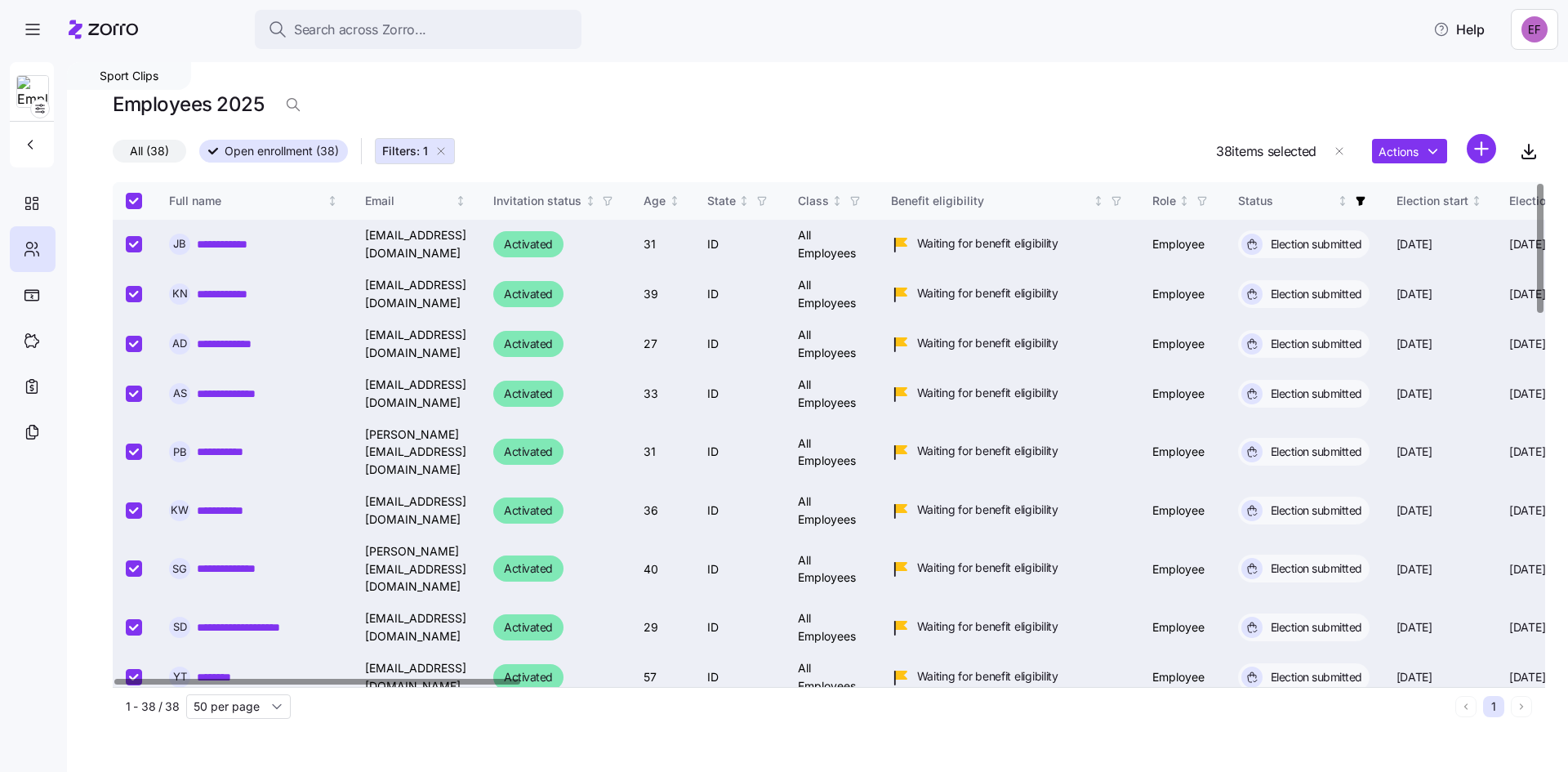
click at [1403, 138] on div "Actions" at bounding box center [1434, 151] width 124 height 35
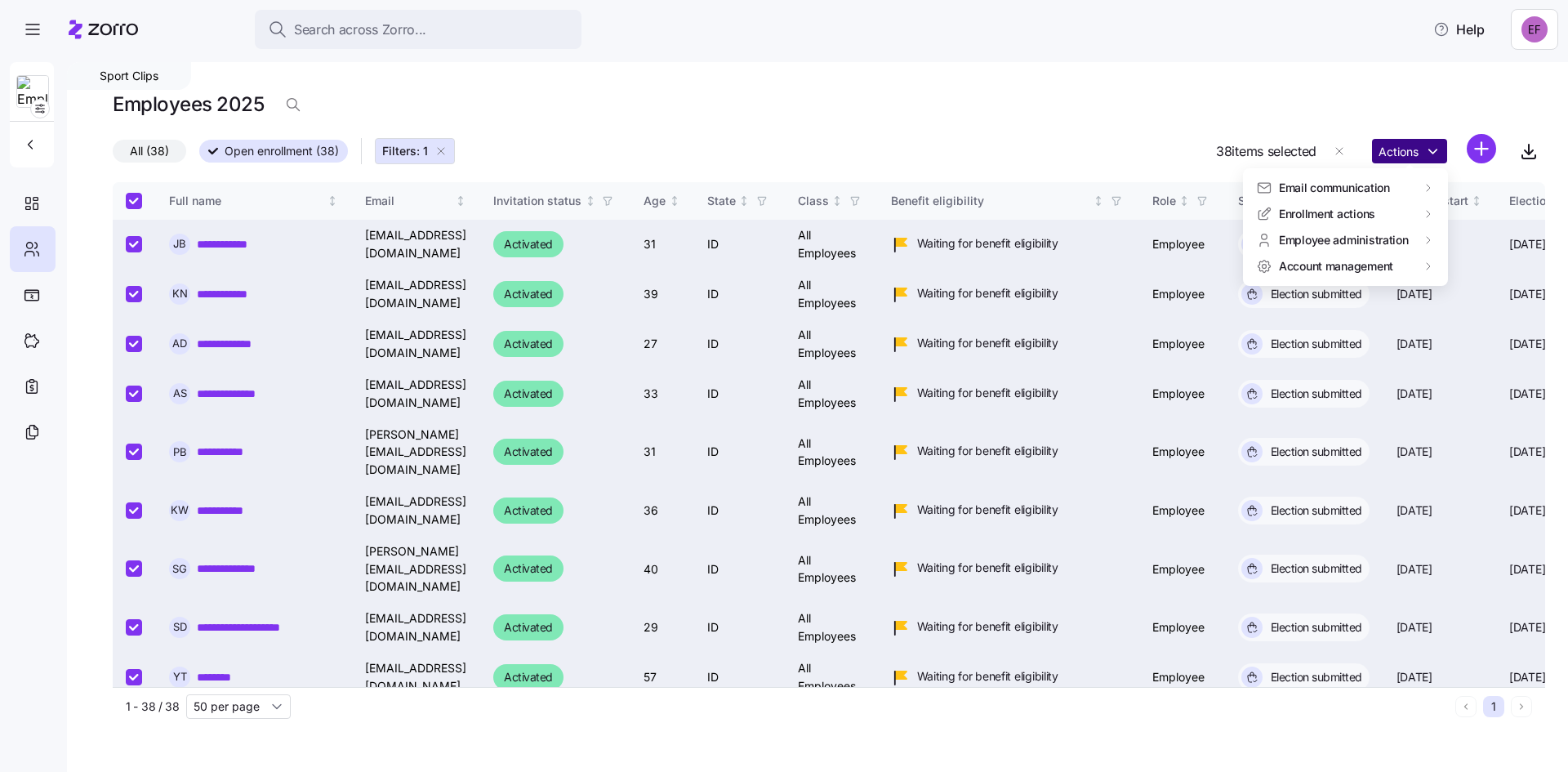
click at [1418, 146] on html "**********" at bounding box center [784, 381] width 1568 height 762
click at [763, 119] on html "**********" at bounding box center [784, 381] width 1568 height 762
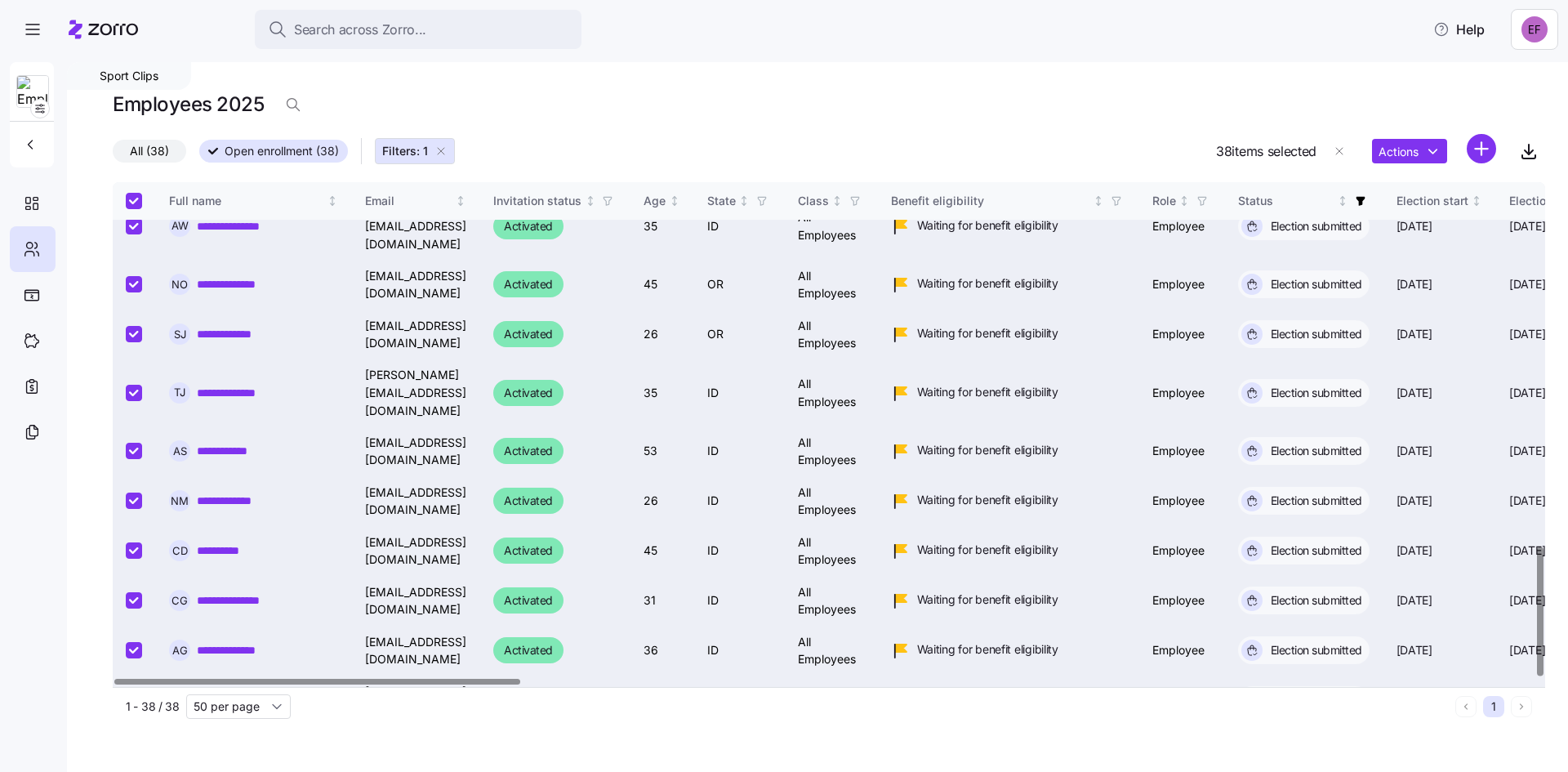
scroll to position [1426, 0]
click at [577, 728] on div "**********" at bounding box center [817, 416] width 1501 height 710
click at [523, 734] on div "**********" at bounding box center [817, 416] width 1501 height 710
